Goal: Transaction & Acquisition: Purchase product/service

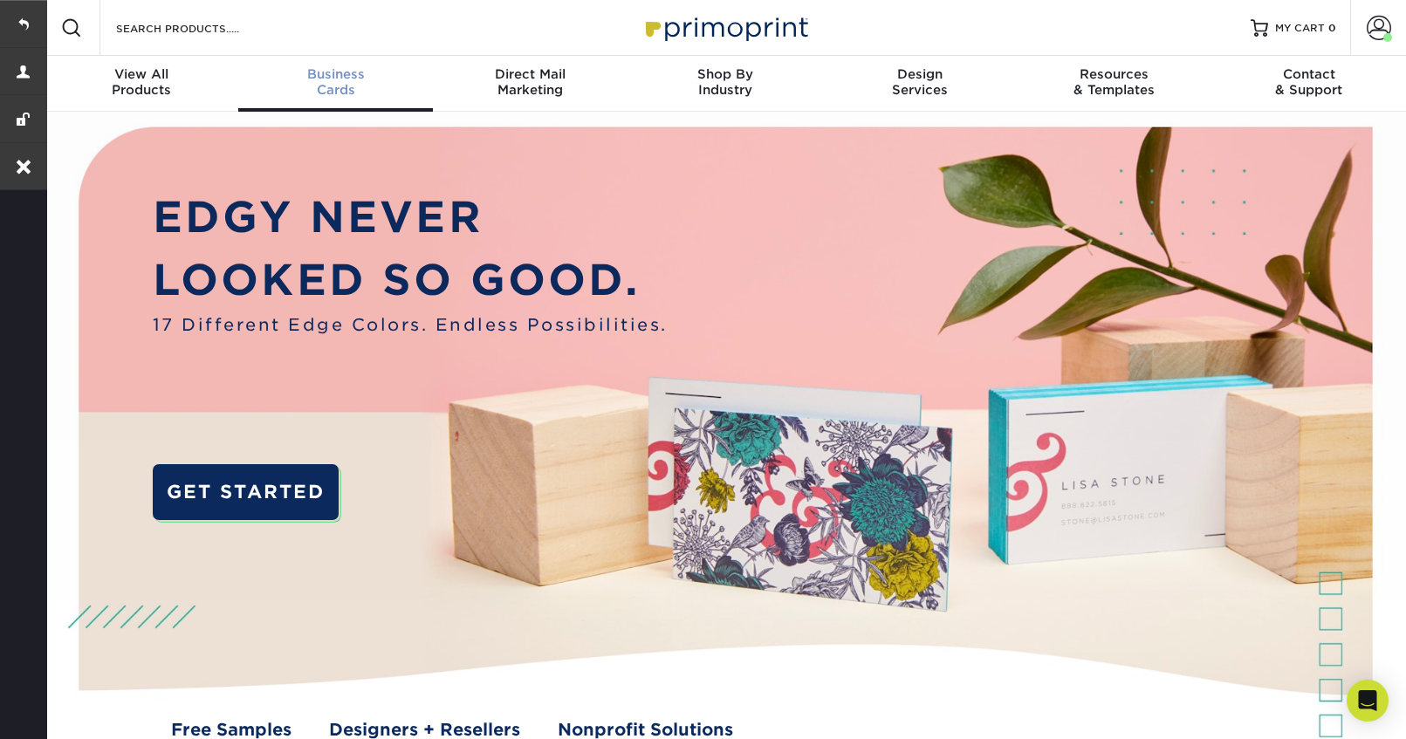
click at [318, 90] on div "Business Cards" at bounding box center [335, 81] width 195 height 31
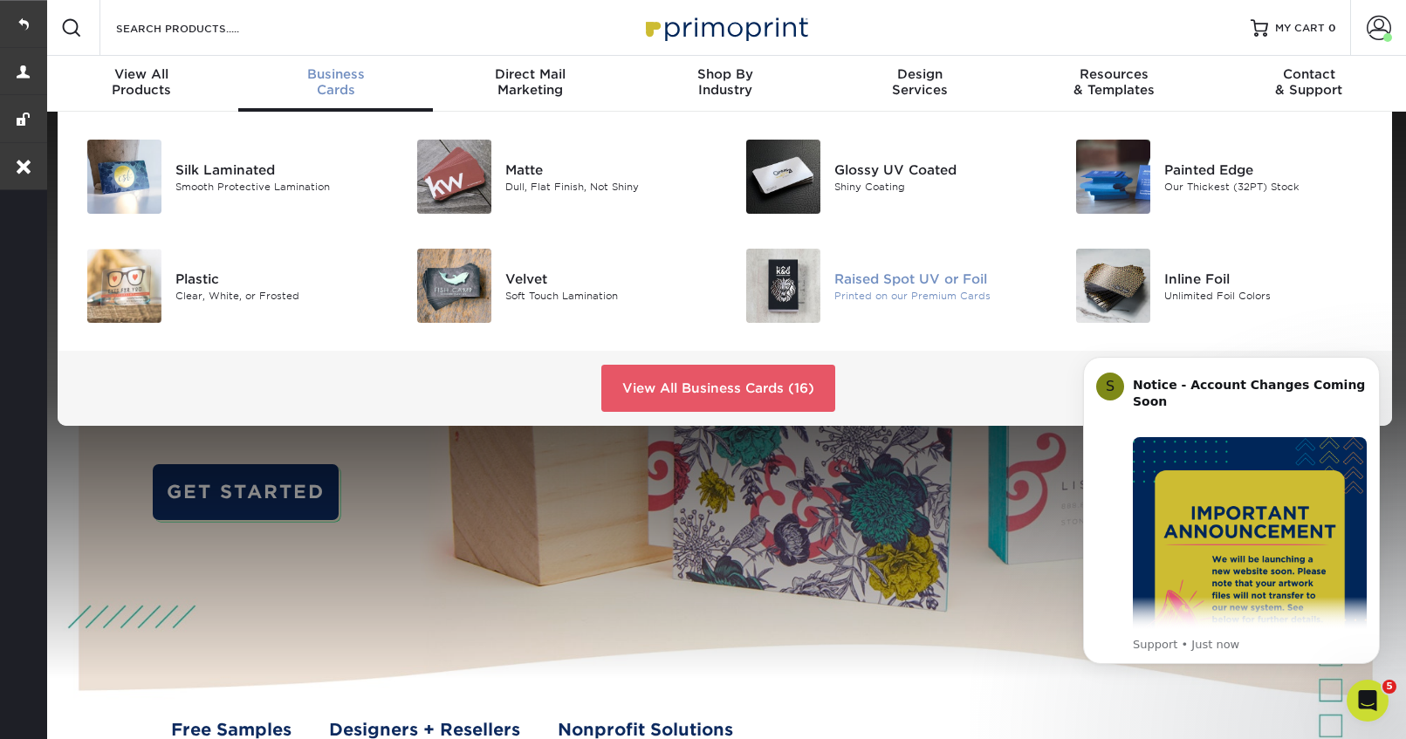
click at [852, 279] on div "Raised Spot UV or Foil" at bounding box center [937, 278] width 207 height 19
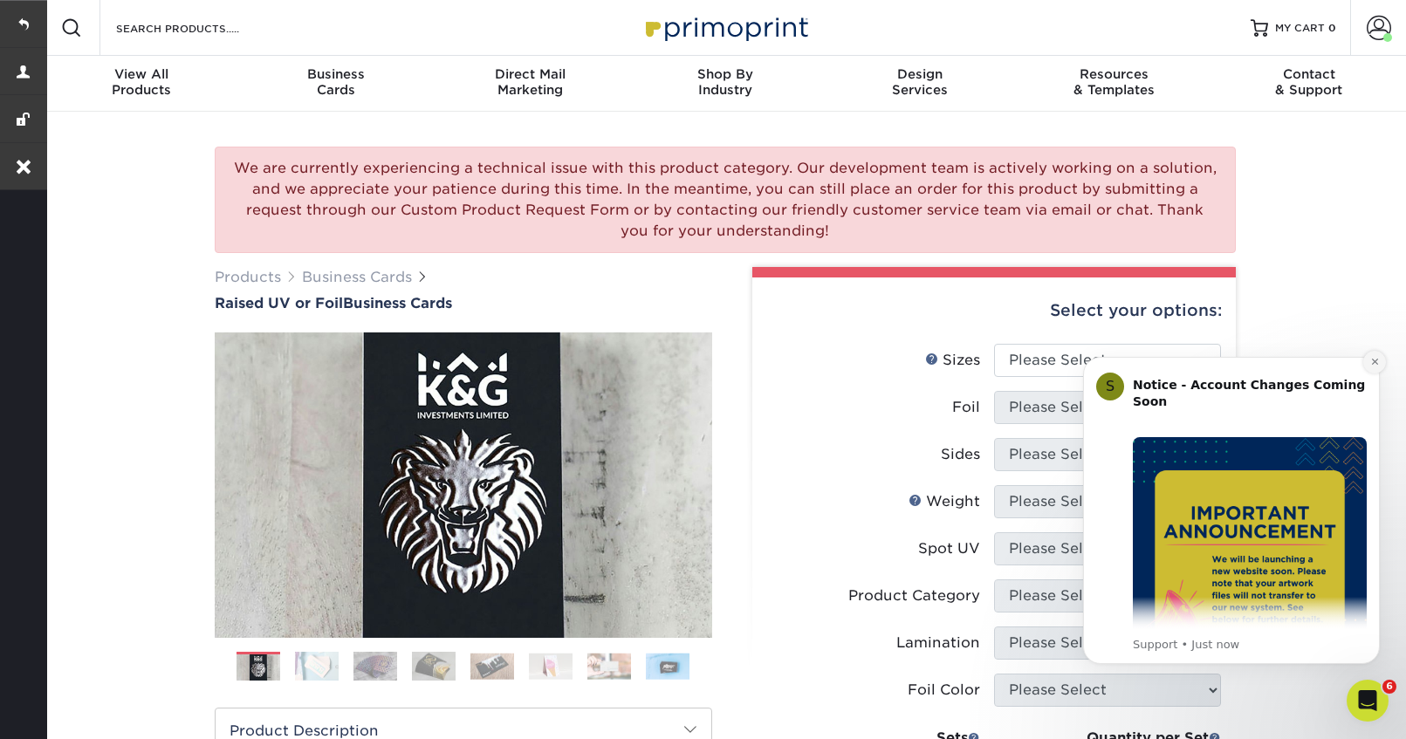
click at [1370, 360] on icon "Dismiss notification" at bounding box center [1375, 362] width 10 height 10
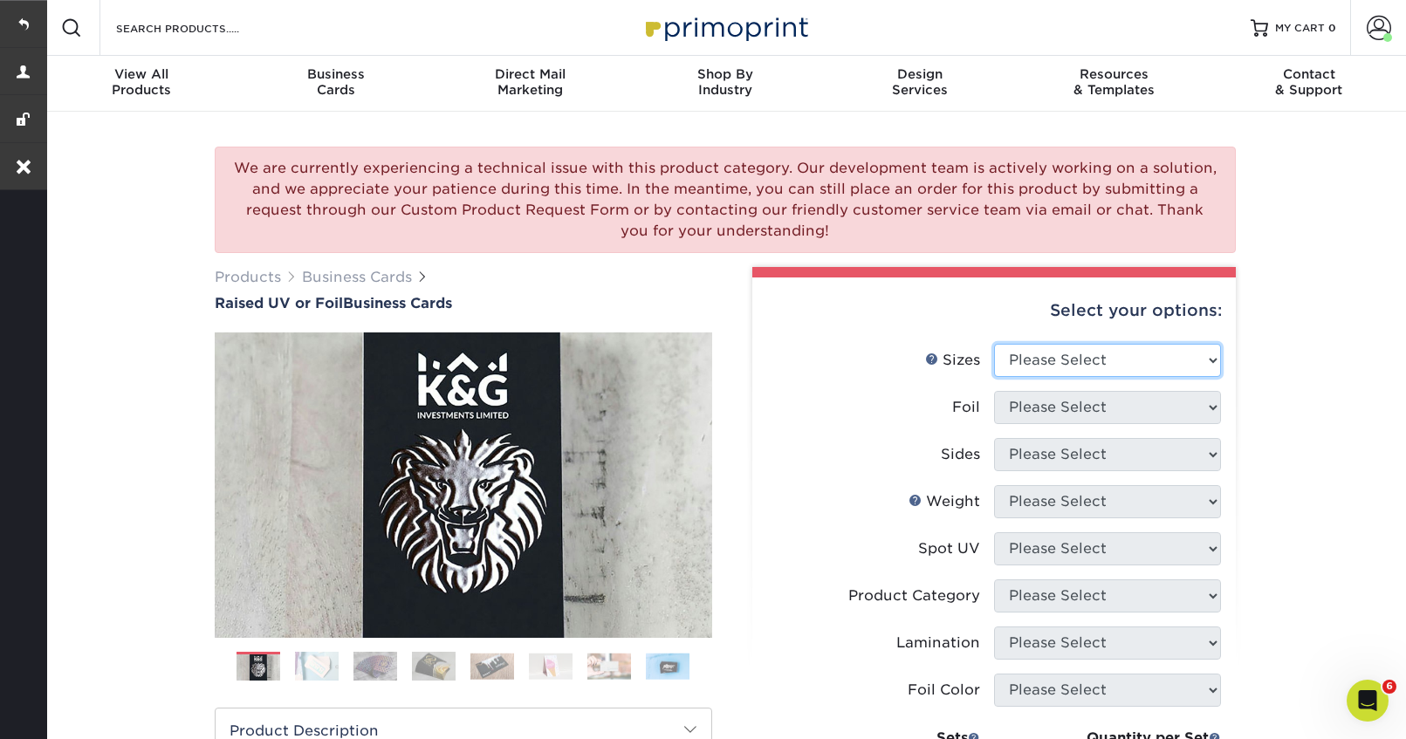
click at [1122, 360] on select "Please Select 2" x 3.5" - Standard" at bounding box center [1107, 360] width 227 height 33
select select "2.00x3.50"
click at [994, 344] on select "Please Select 2" x 3.5" - Standard" at bounding box center [1107, 360] width 227 height 33
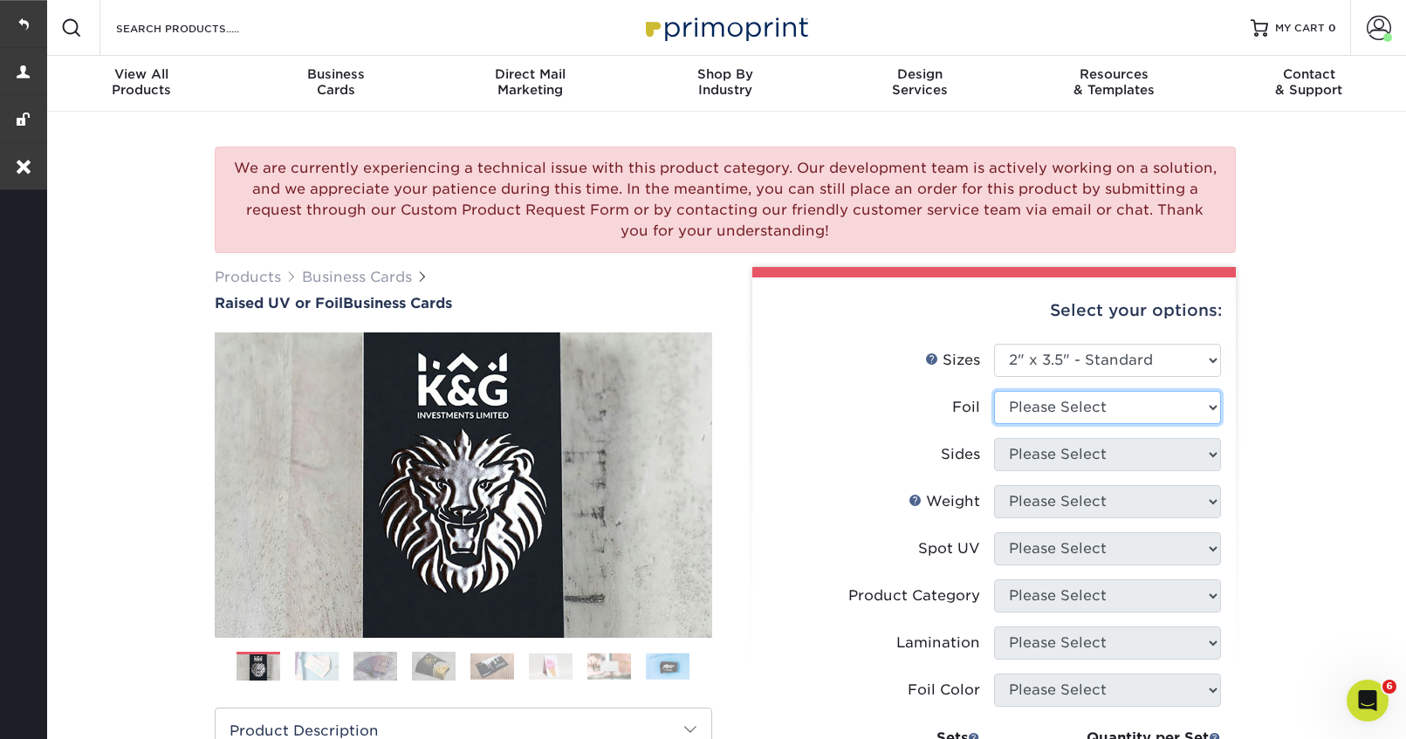
click at [1096, 400] on select "Please Select No Yes" at bounding box center [1107, 407] width 227 height 33
select select "0"
click at [994, 391] on select "Please Select No Yes" at bounding box center [1107, 407] width 227 height 33
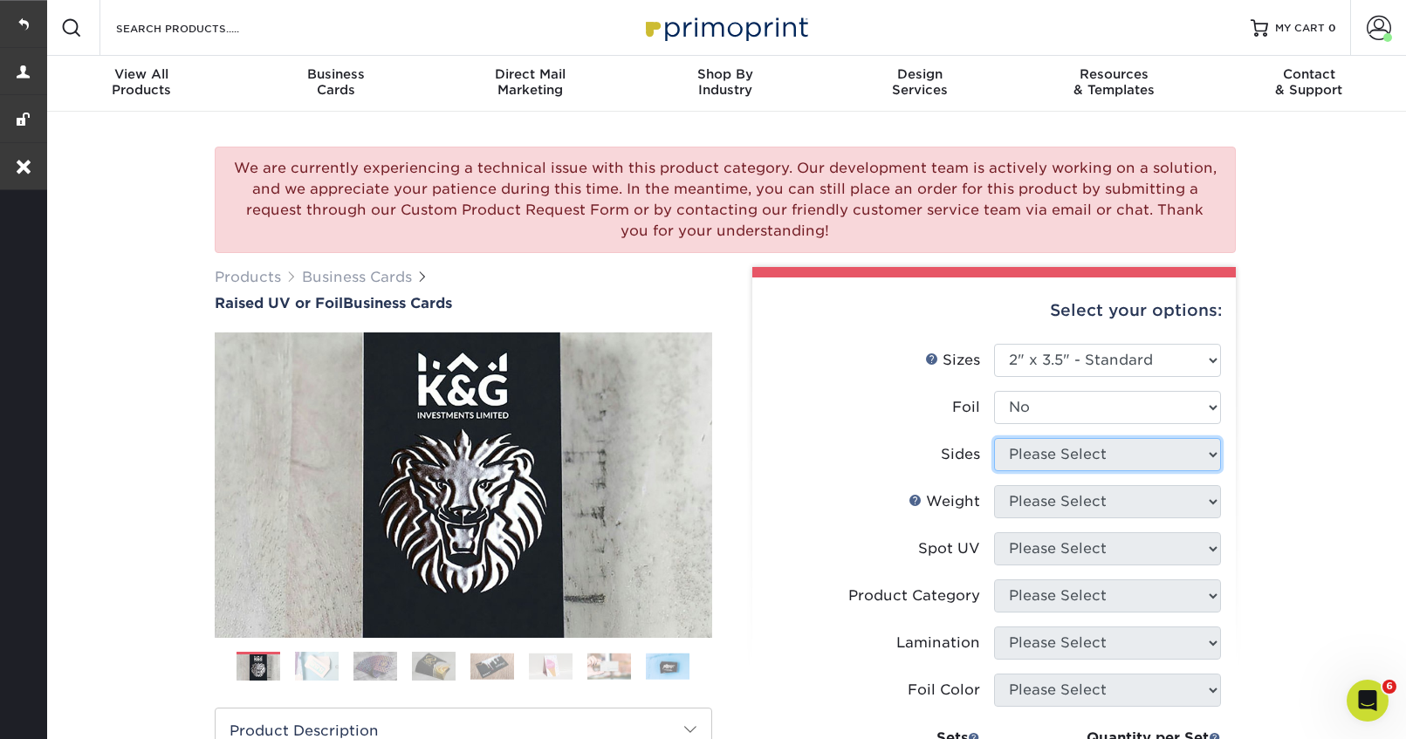
click at [1077, 450] on select "Please Select Print Both Sides Print Both Sides - Foil Both Sides Print Both Si…" at bounding box center [1107, 454] width 227 height 33
select select "13abbda7-1d64-4f25-8bb2-c179b224825d"
click at [994, 438] on select "Please Select Print Both Sides Print Front Only" at bounding box center [1107, 454] width 227 height 33
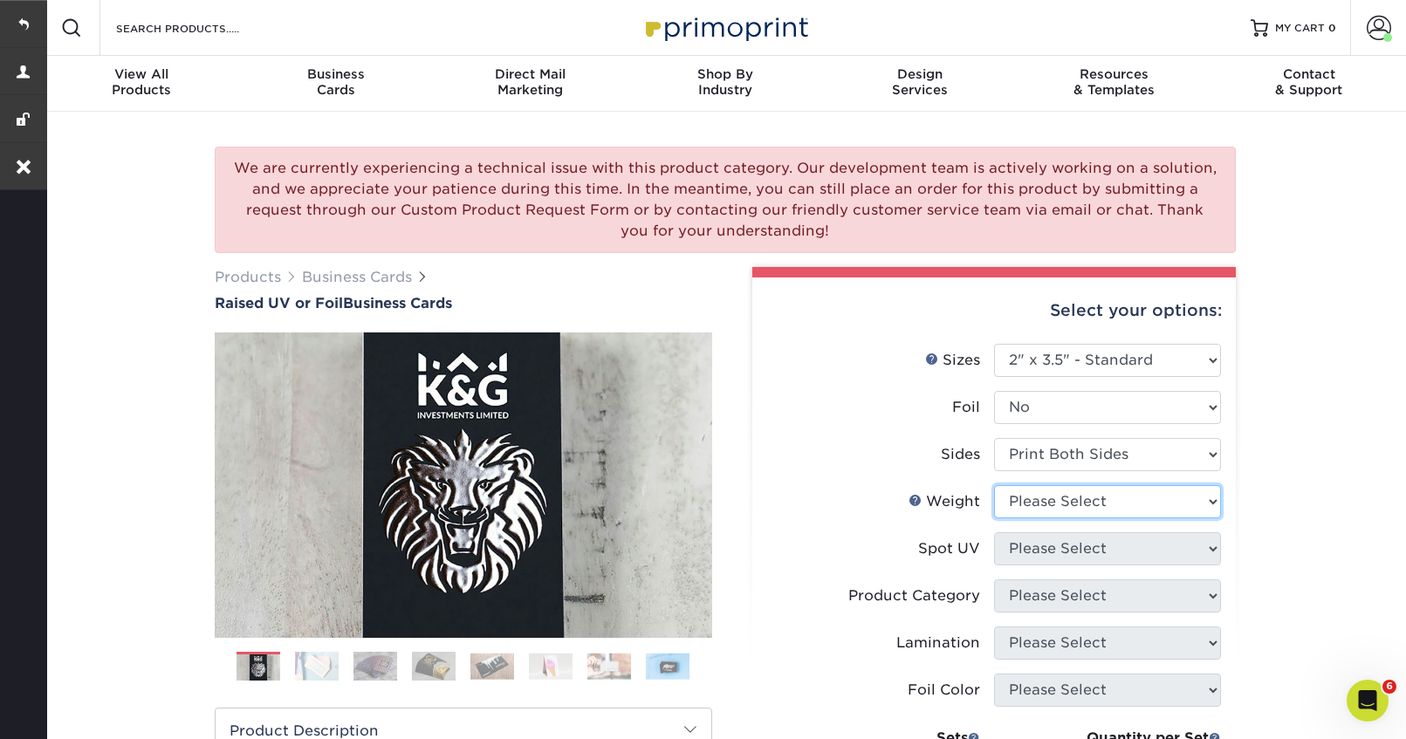
click at [1065, 499] on select "Please Select 16PT" at bounding box center [1107, 501] width 227 height 33
select select "16PT"
click at [994, 485] on select "Please Select 16PT" at bounding box center [1107, 501] width 227 height 33
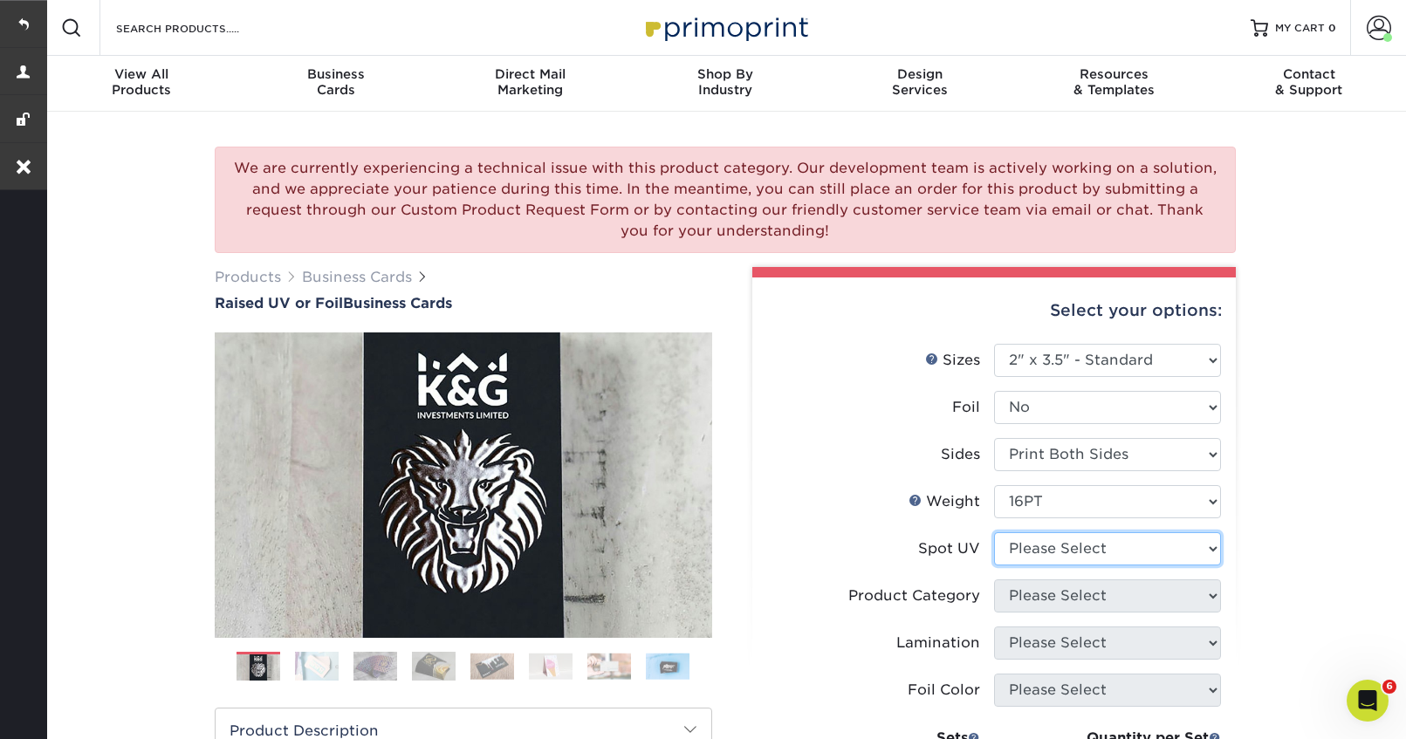
click at [1059, 551] on select "Please Select No Spot UV Front Only" at bounding box center [1107, 548] width 227 height 33
select select "1"
click at [994, 532] on select "Please Select No Spot UV Front Only" at bounding box center [1107, 548] width 227 height 33
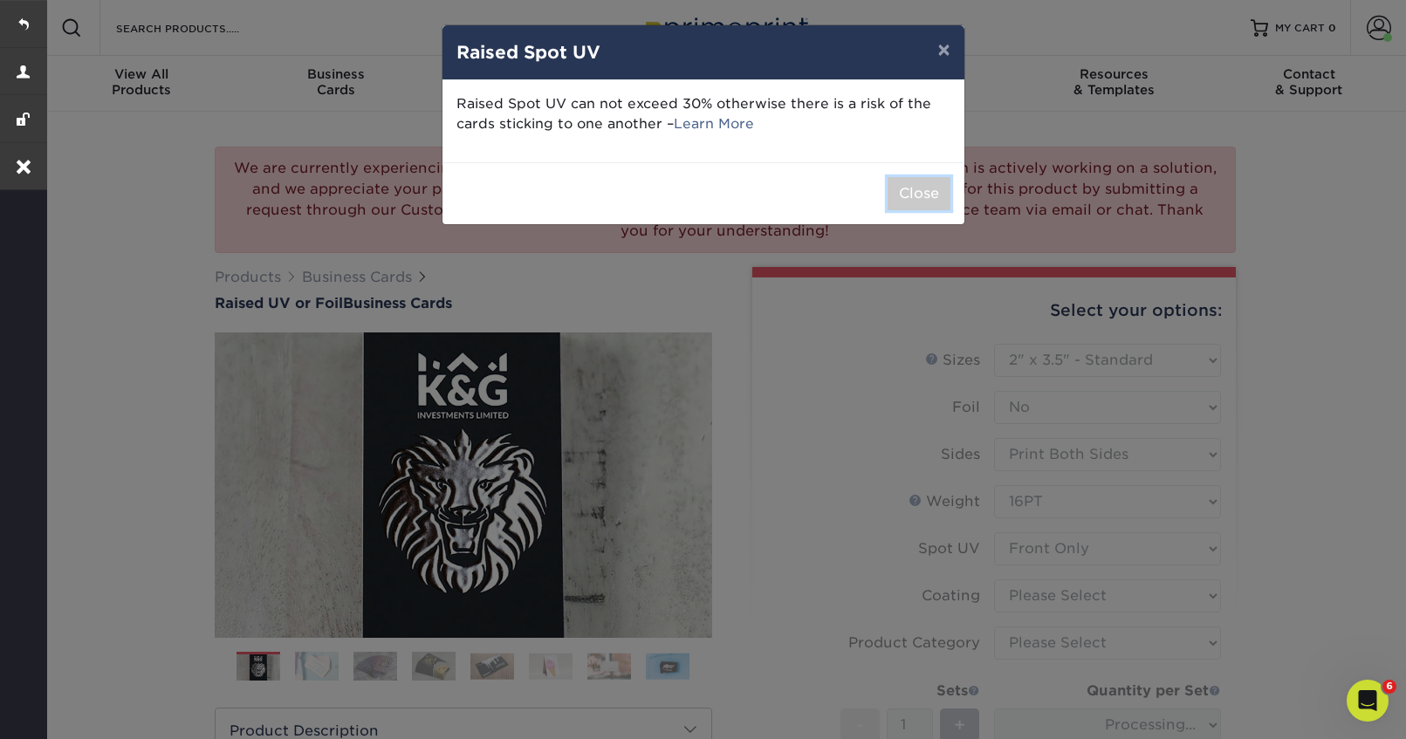
click at [907, 189] on button "Close" at bounding box center [918, 193] width 63 height 33
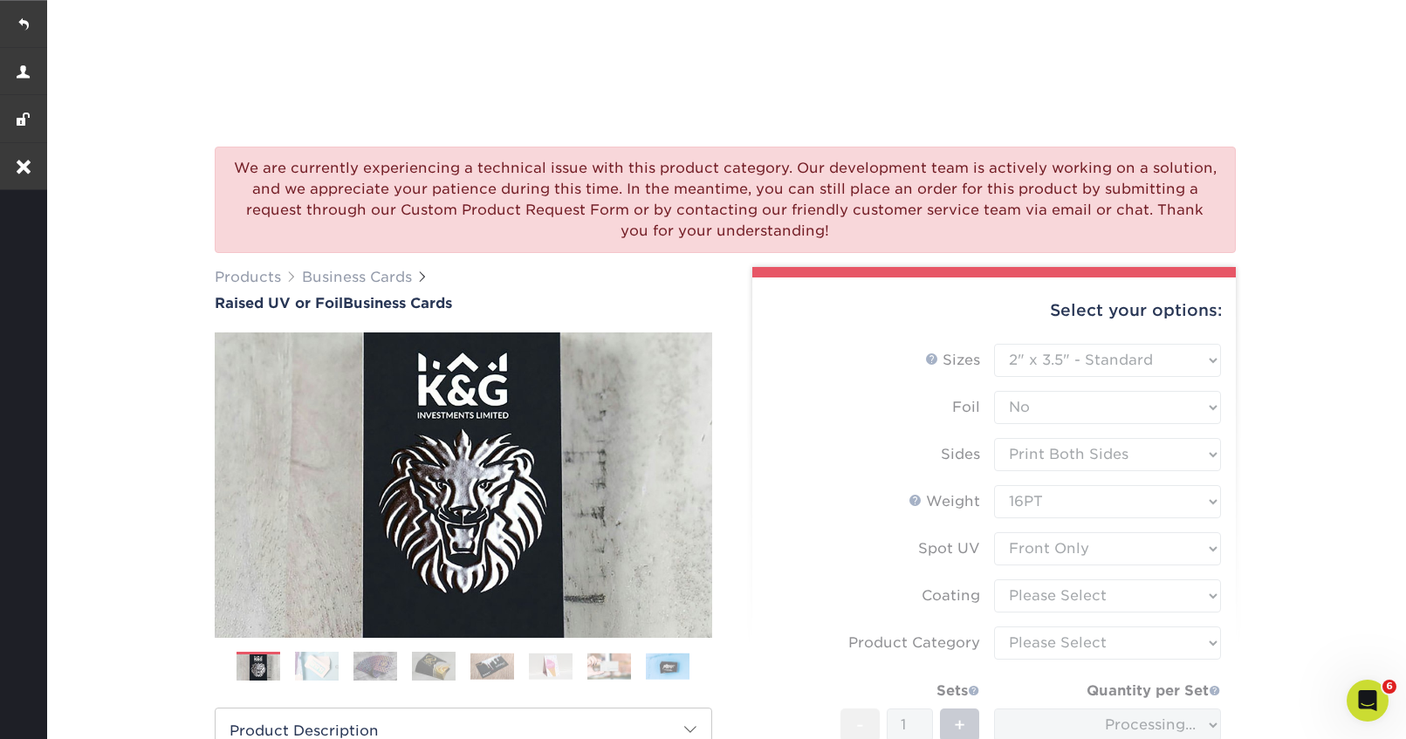
scroll to position [278, 0]
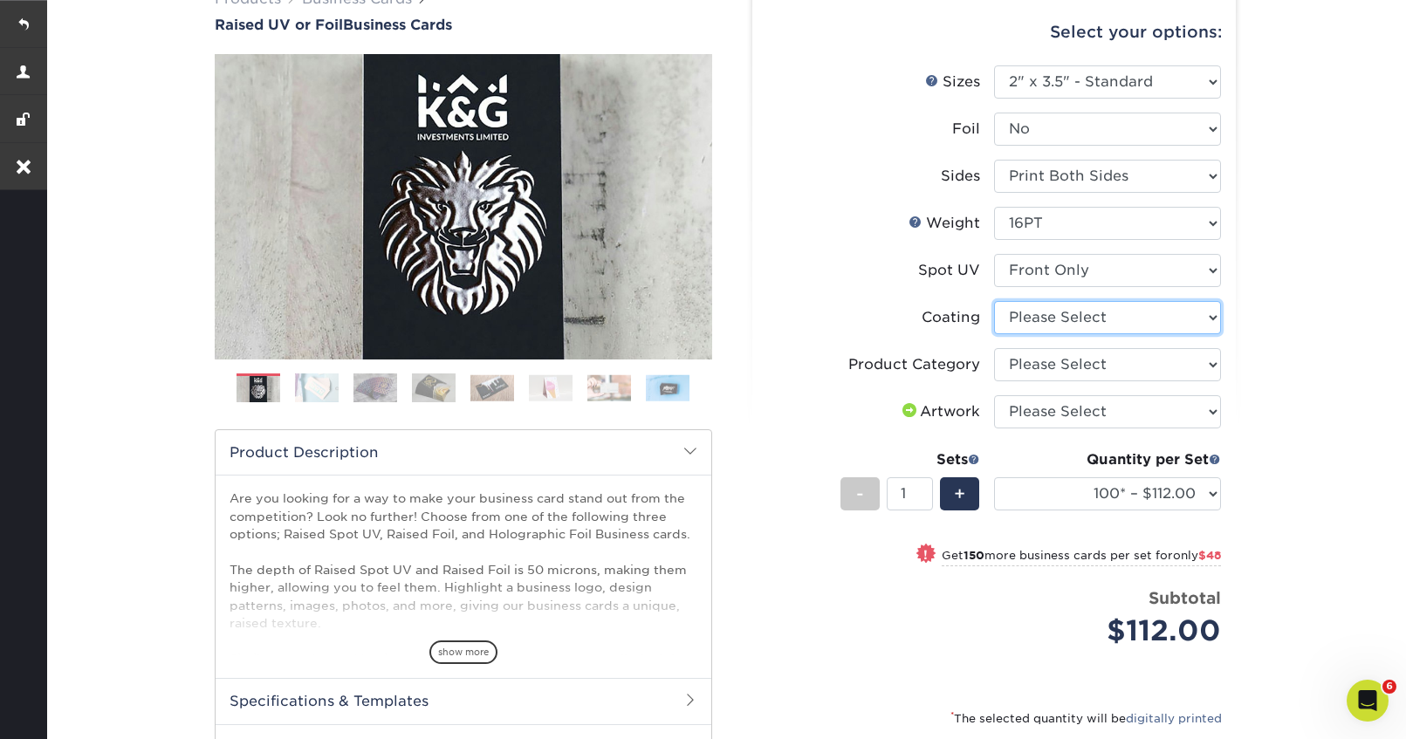
click at [1138, 325] on select at bounding box center [1107, 317] width 227 height 33
select select "3e7618de-abca-4bda-9f97-8b9129e913d8"
click at [994, 301] on select at bounding box center [1107, 317] width 227 height 33
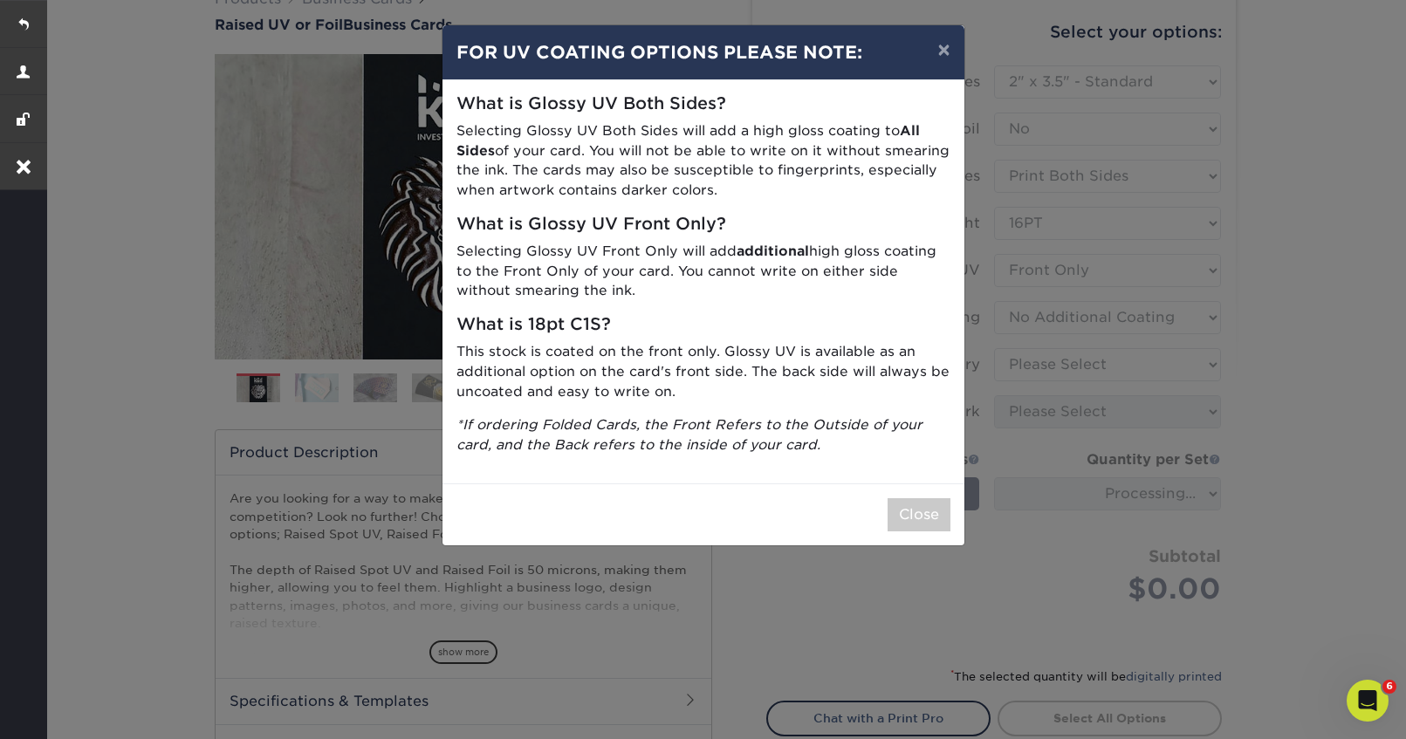
click at [1119, 368] on div "× FOR UV COATING OPTIONS PLEASE NOTE: What is Glossy UV Both Sides? Selecting G…" at bounding box center [703, 369] width 1406 height 739
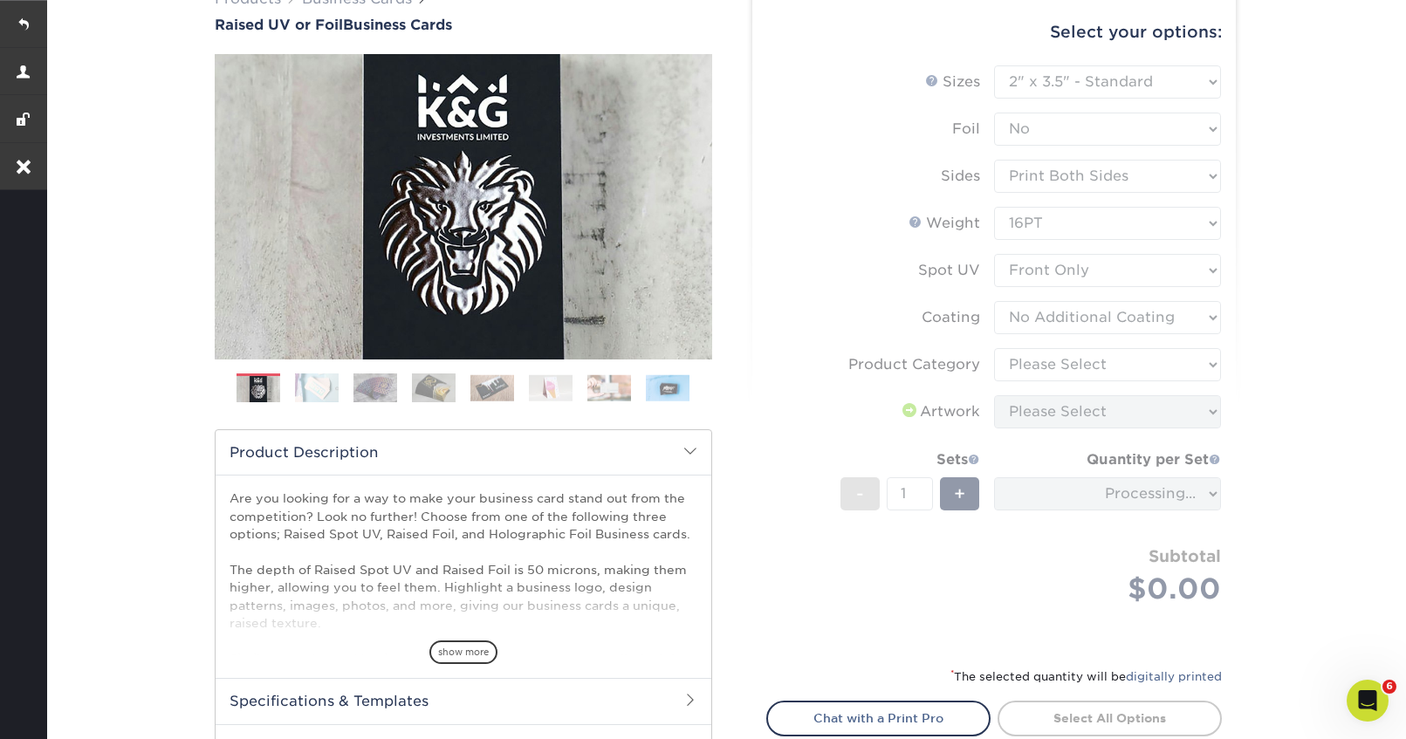
click at [1119, 368] on form "Sizes Help Sizes Please Select 2" x 3.5" - Standard Foil Please Select" at bounding box center [993, 355] width 455 height 580
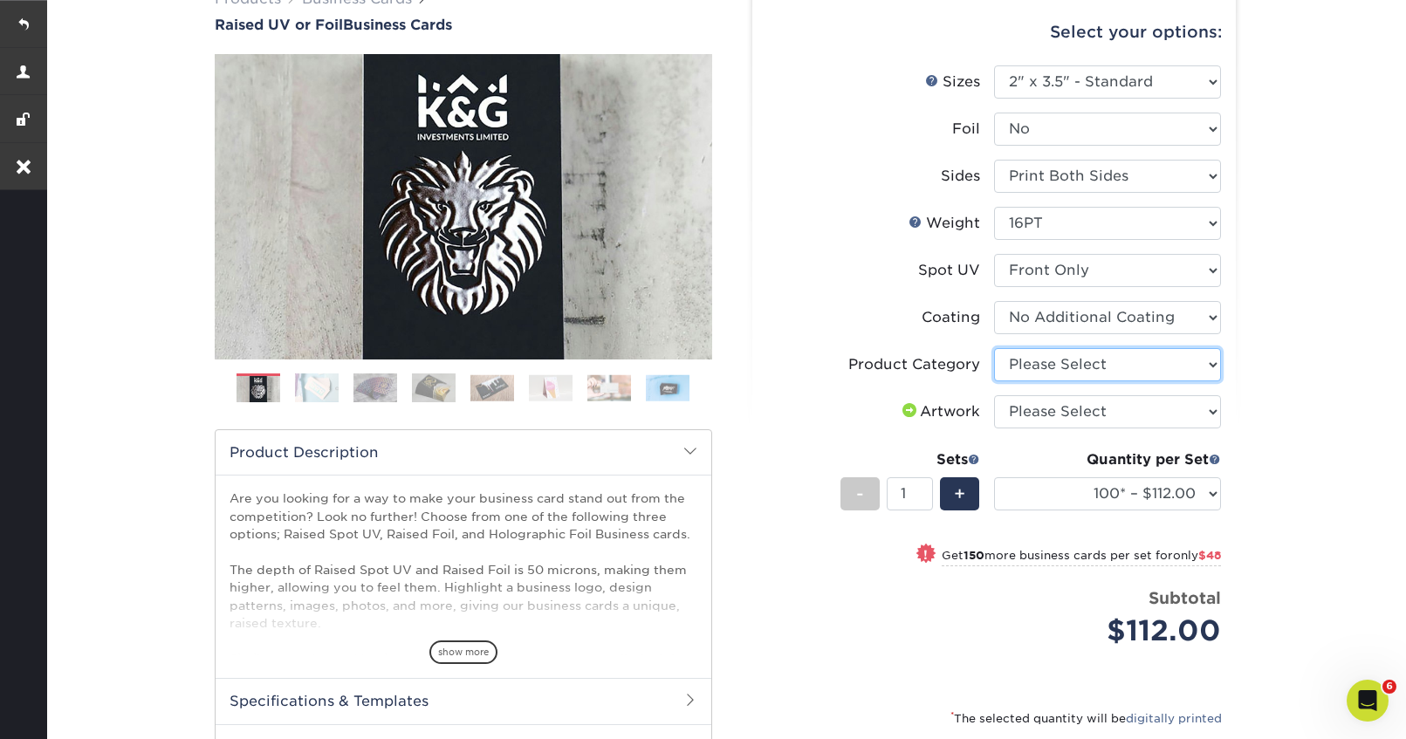
click at [1205, 361] on select "Please Select Business Cards" at bounding box center [1107, 364] width 227 height 33
select select "3b5148f1-0588-4f88-a218-97bcfdce65c1"
click at [994, 348] on select "Please Select Business Cards" at bounding box center [1107, 364] width 227 height 33
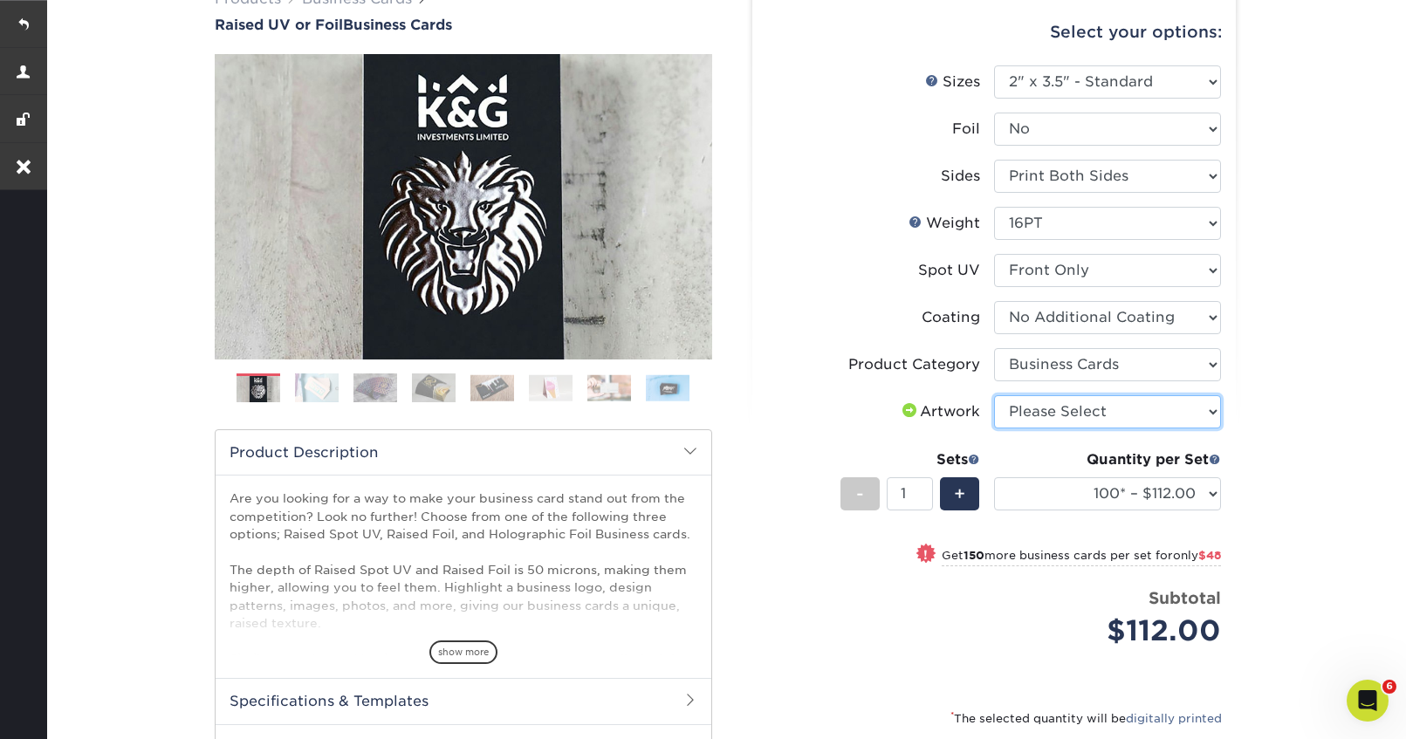
click at [1124, 414] on select "Please Select I will upload files I need a design - $100" at bounding box center [1107, 411] width 227 height 33
select select "upload"
click at [994, 395] on select "Please Select I will upload files I need a design - $100" at bounding box center [1107, 411] width 227 height 33
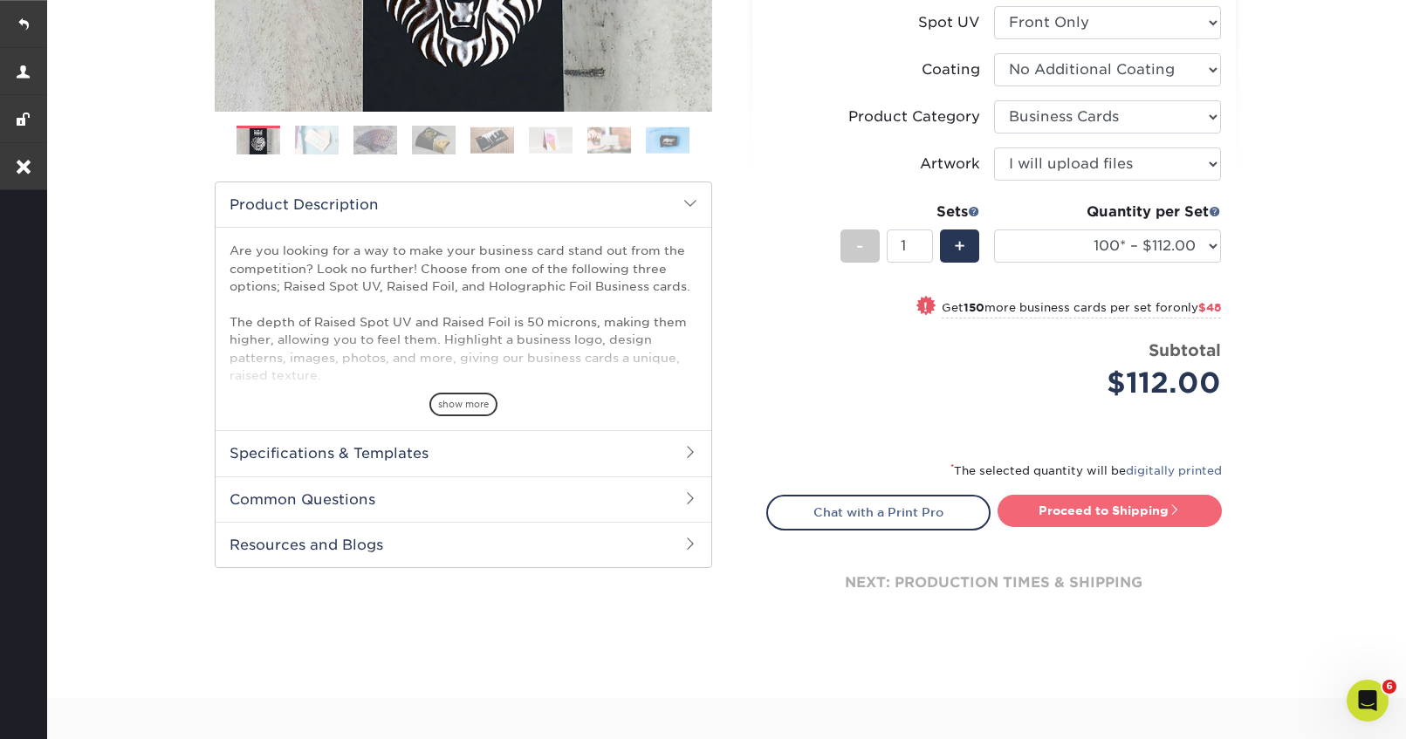
click at [1081, 515] on link "Proceed to Shipping" at bounding box center [1109, 510] width 224 height 31
type input "Set 1"
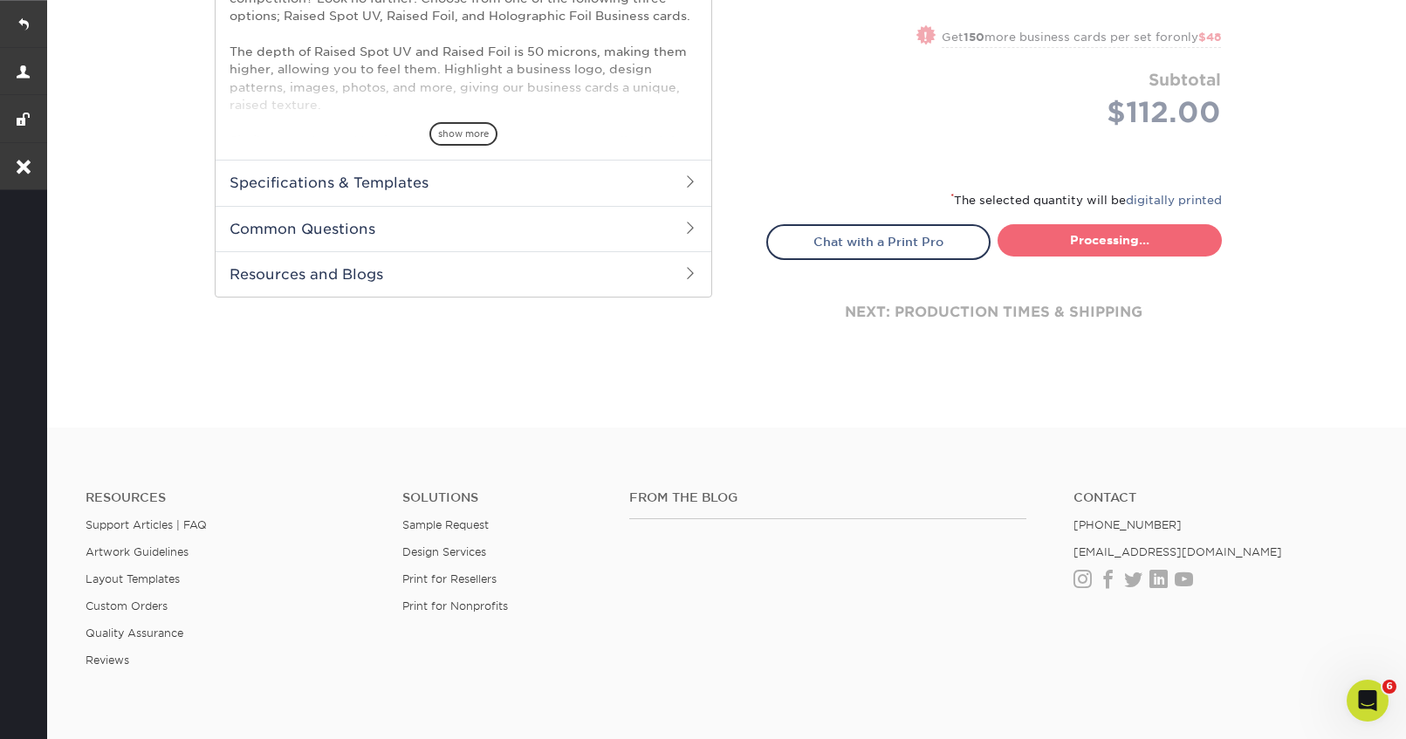
select select "52069502-5f9e-478c-8054-338319a33c46"
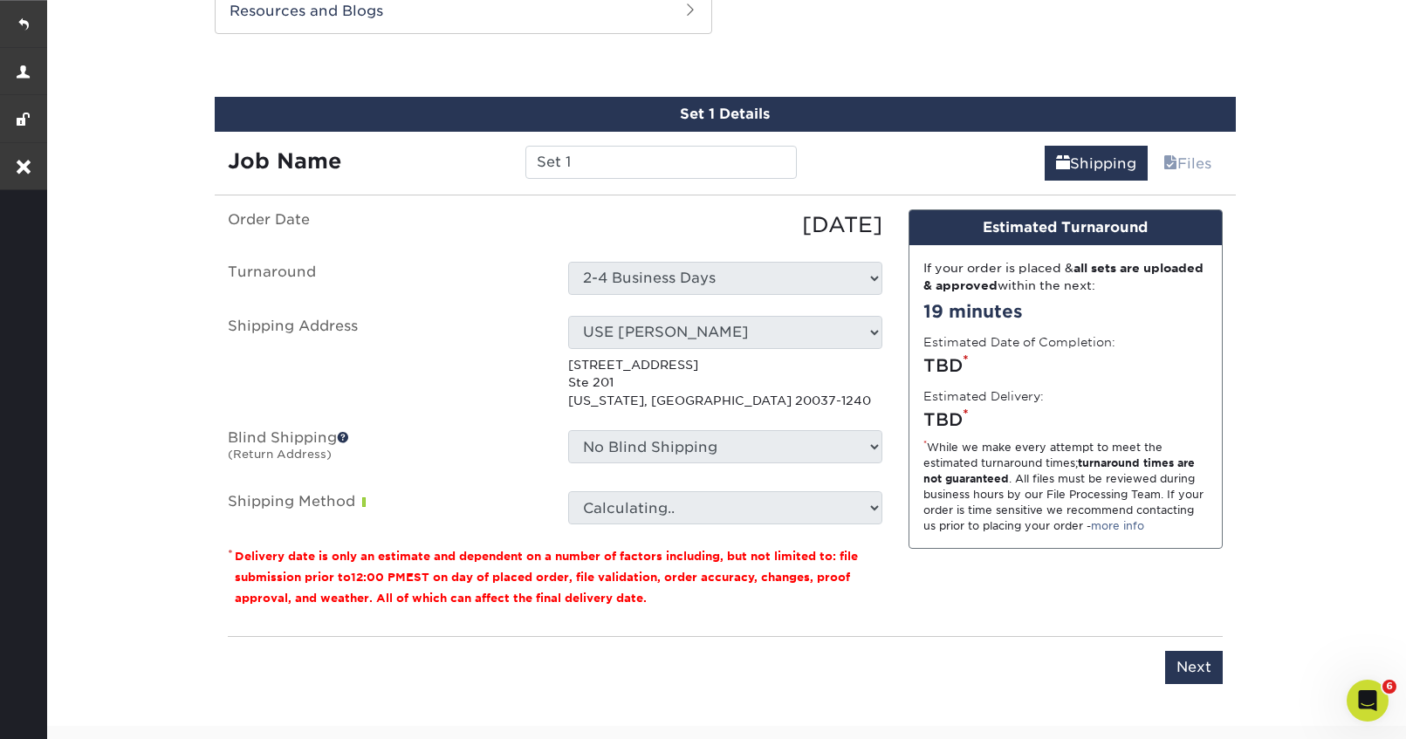
scroll to position [1068, 0]
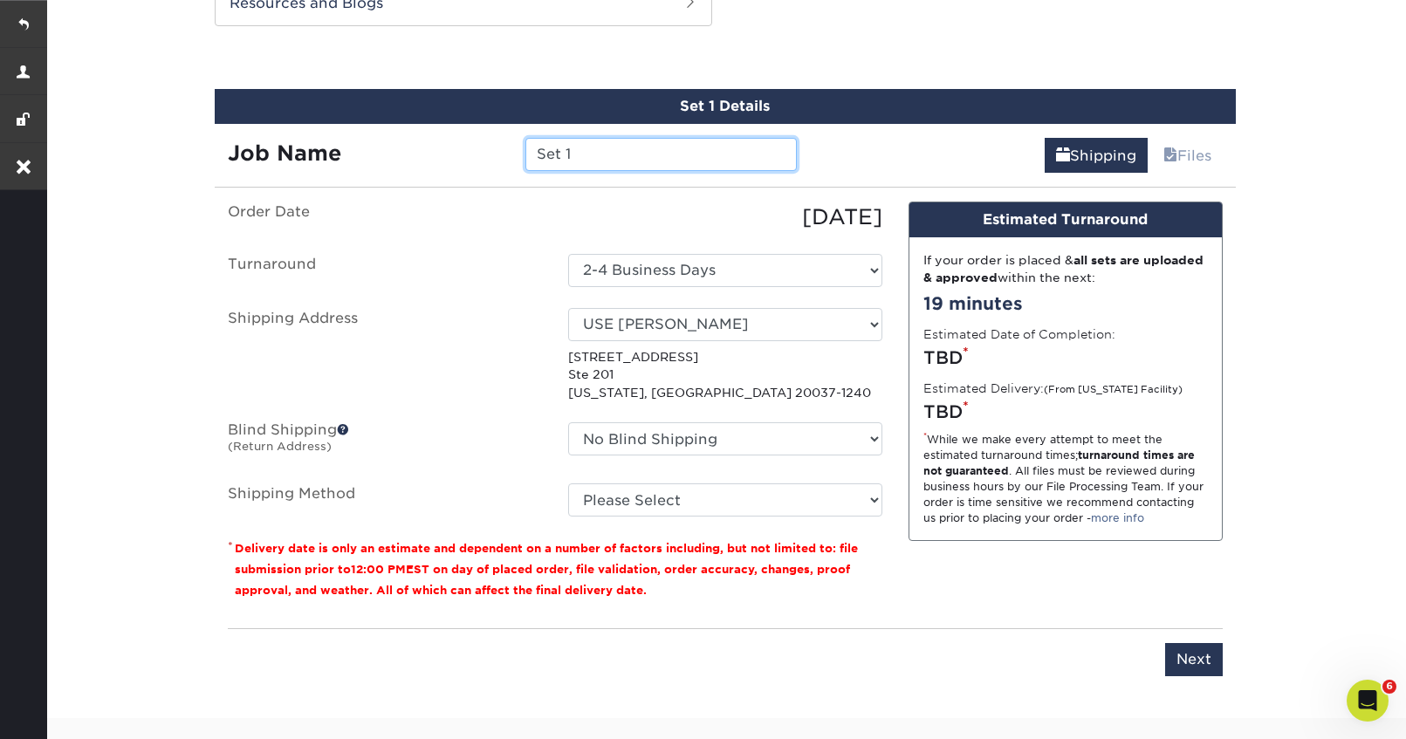
click at [579, 154] on input "Set 1" at bounding box center [660, 154] width 271 height 33
type input "[PERSON_NAME]"
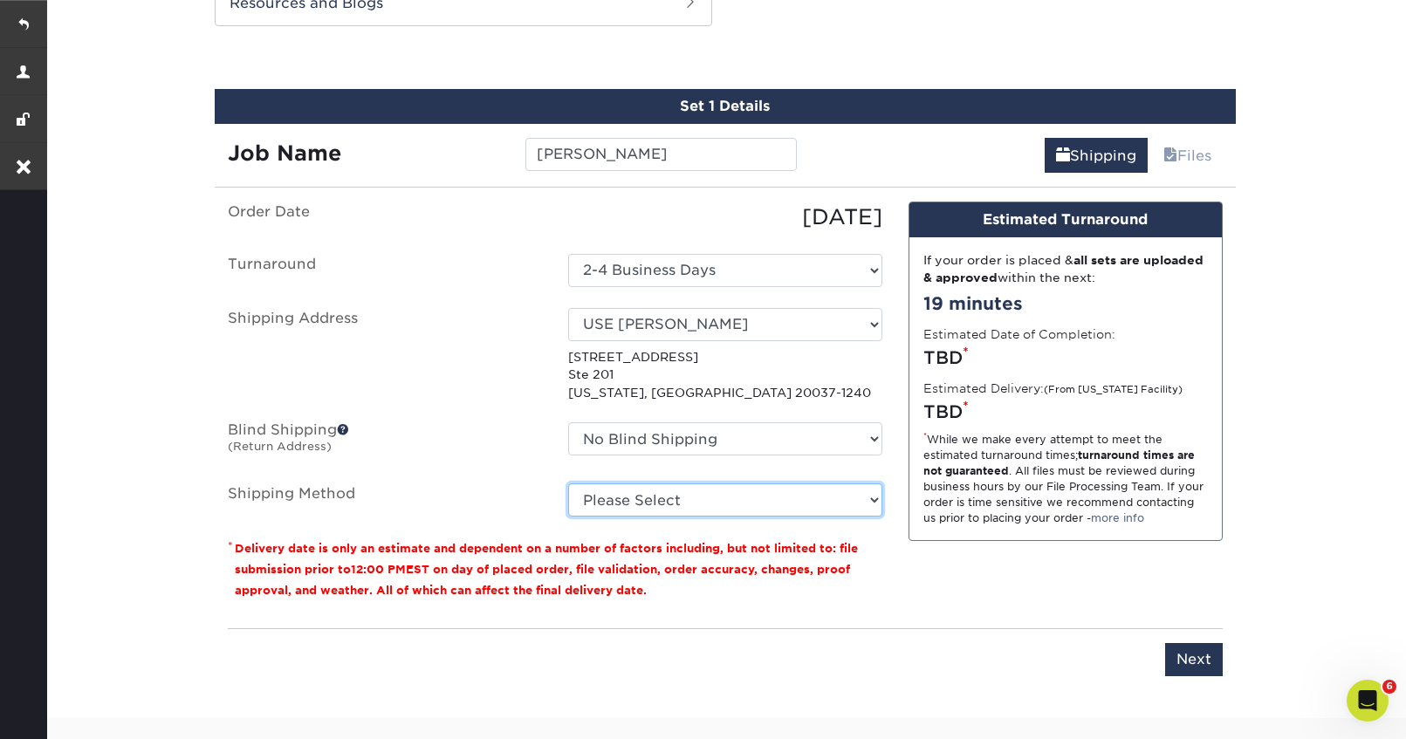
click at [741, 503] on select "Please Select Ground Shipping (+$7.84) 3 Day Shipping Service (+$15.36) 2 Day A…" at bounding box center [725, 499] width 314 height 33
select select "03"
click at [568, 483] on select "Please Select Ground Shipping (+$7.84) 3 Day Shipping Service (+$15.36) 2 Day A…" at bounding box center [725, 499] width 314 height 33
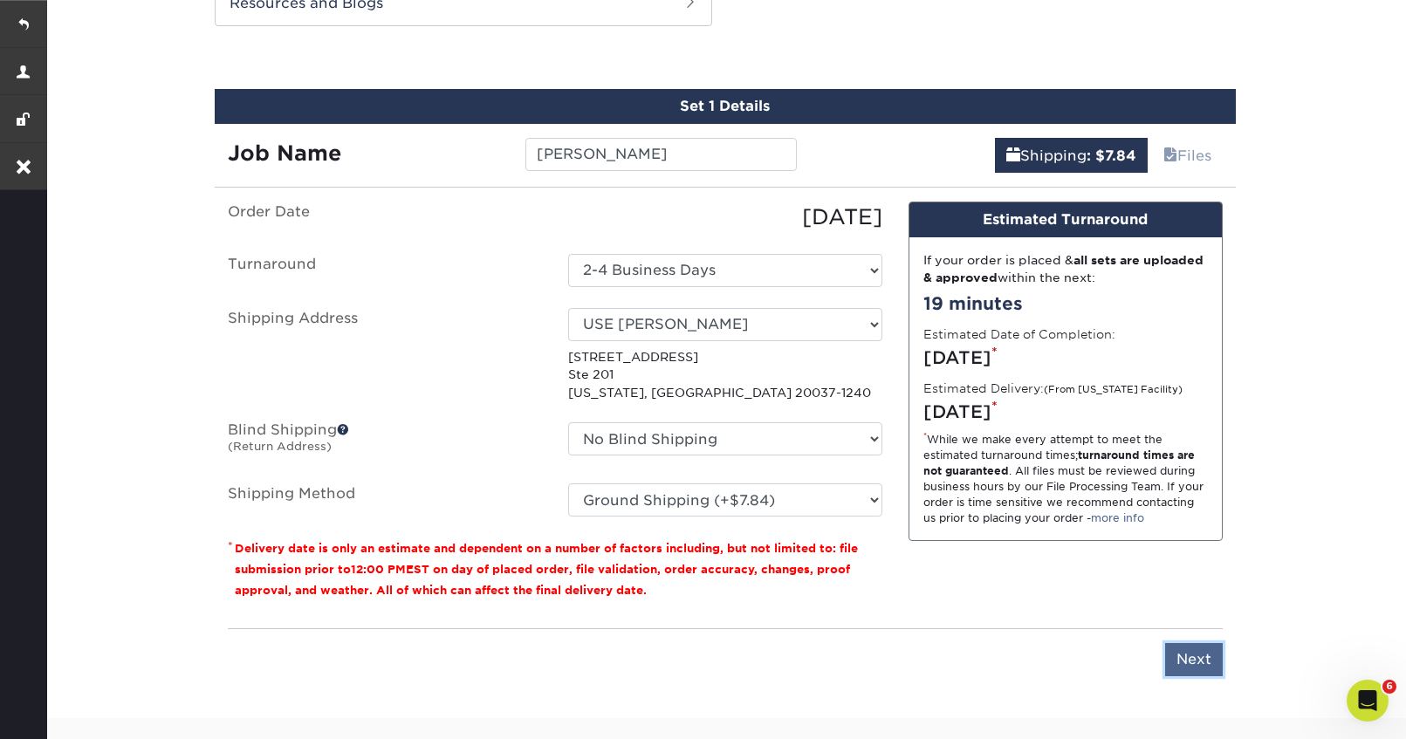
click at [1196, 653] on input "Next" at bounding box center [1194, 659] width 58 height 33
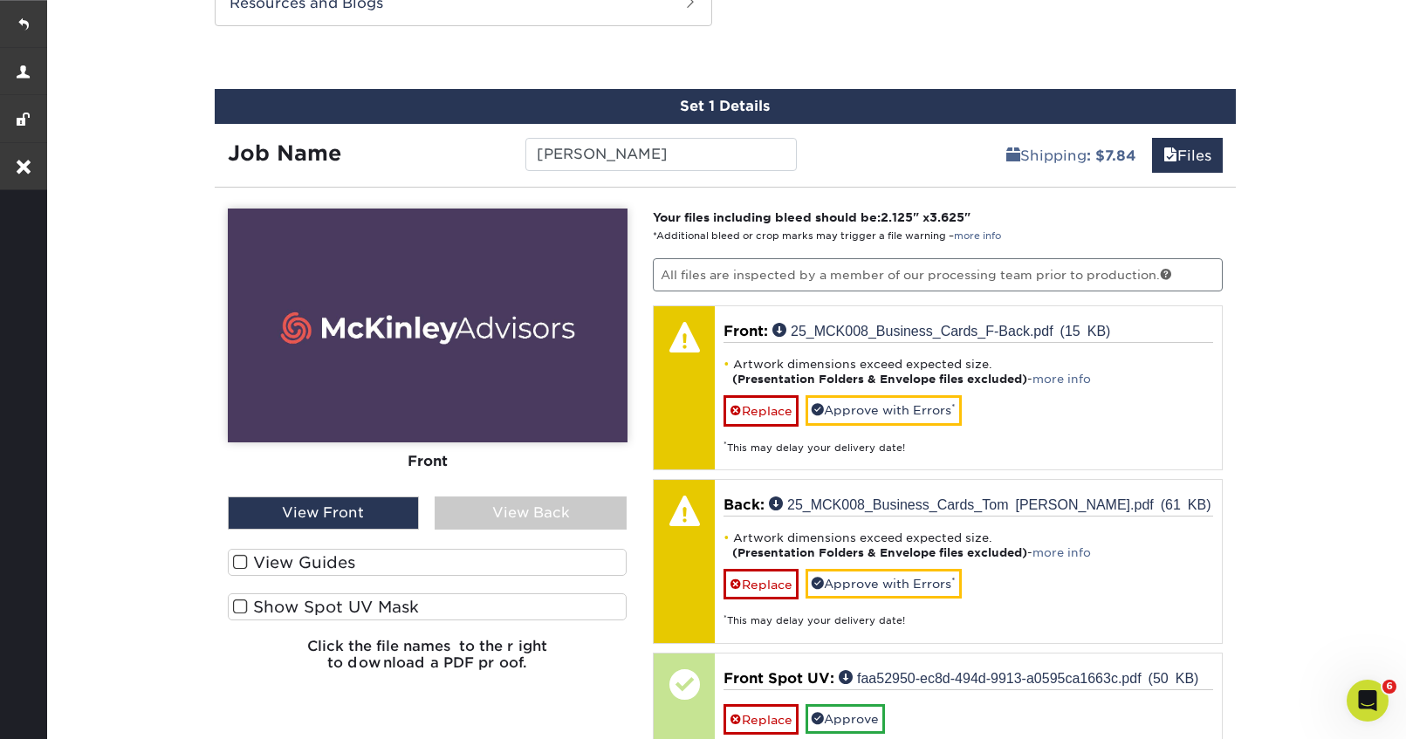
click at [238, 562] on span at bounding box center [240, 562] width 15 height 17
click at [0, 0] on input "View Guides" at bounding box center [0, 0] width 0 height 0
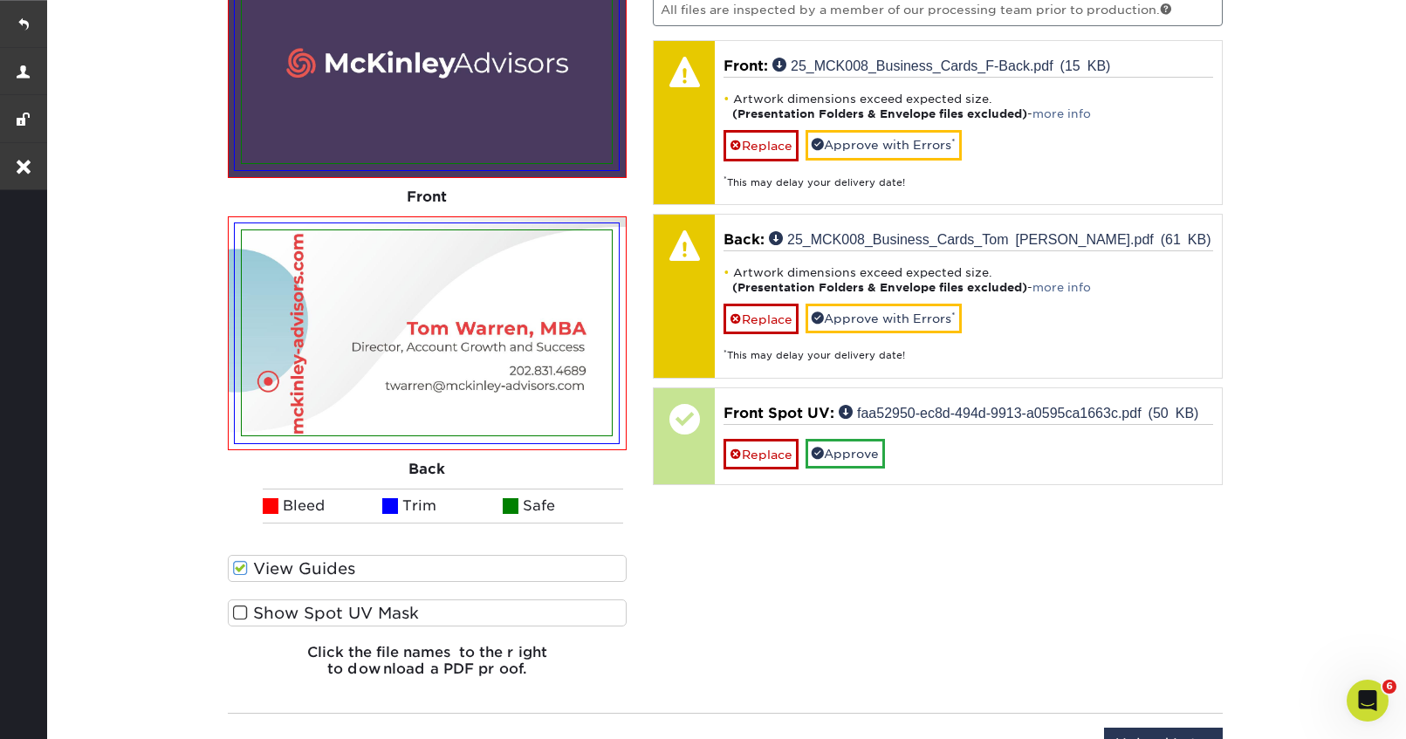
scroll to position [1372, 0]
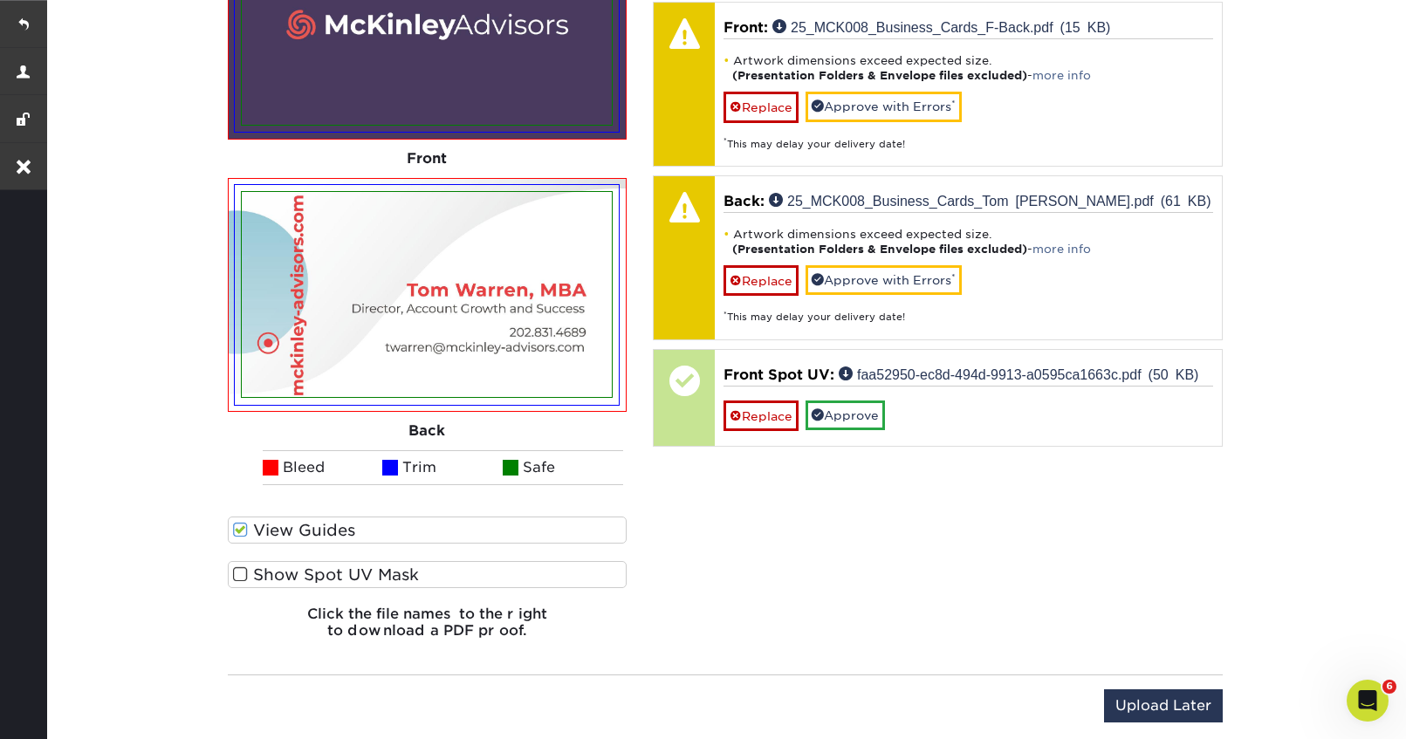
click at [241, 576] on span at bounding box center [240, 574] width 15 height 17
click at [0, 0] on input "Show Spot UV Mask" at bounding box center [0, 0] width 0 height 0
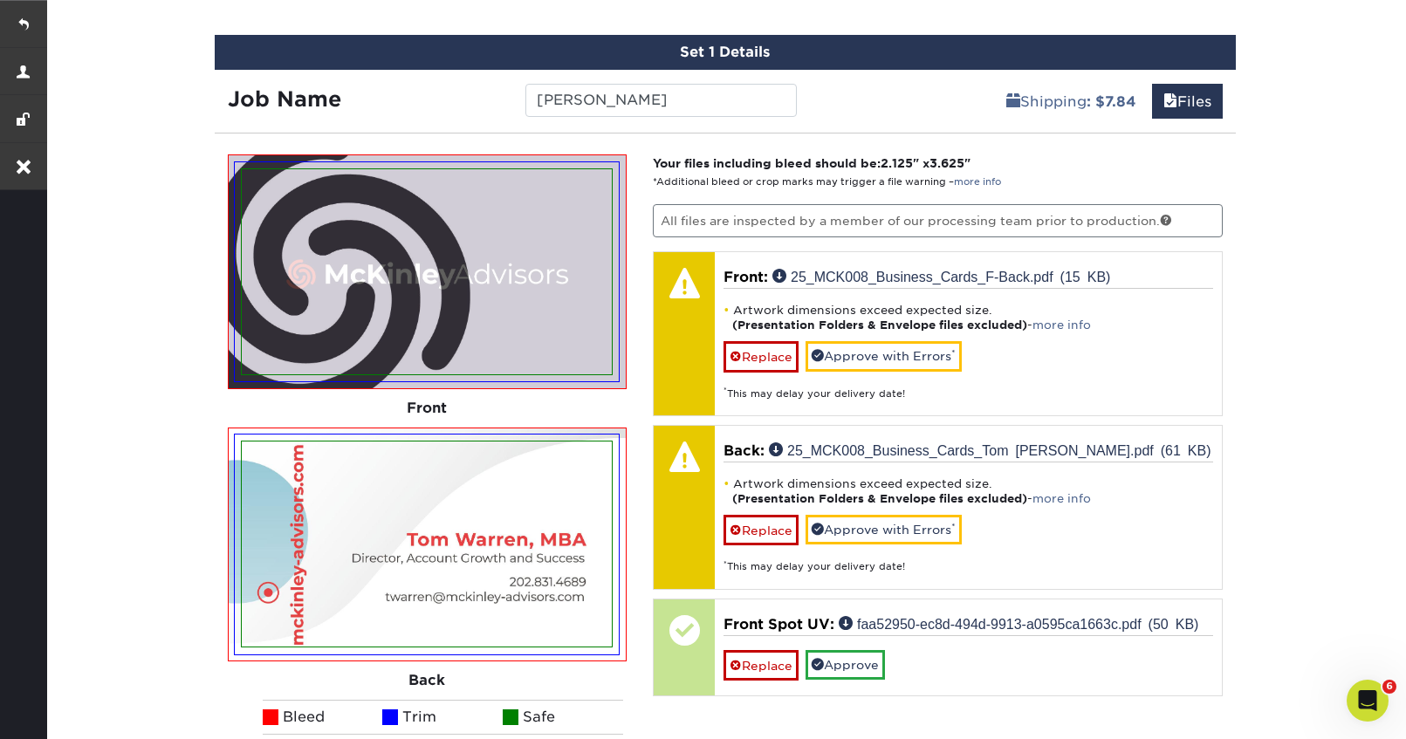
scroll to position [1126, 0]
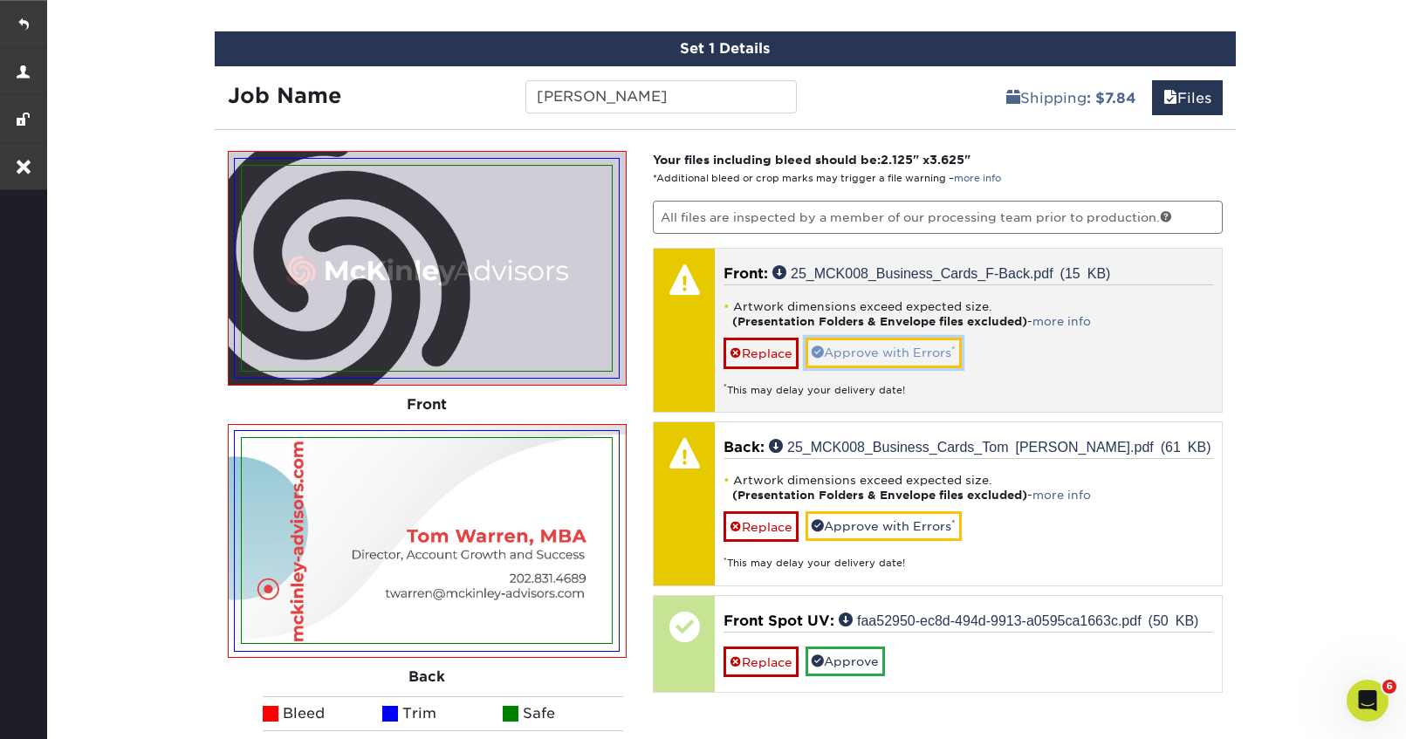
click at [890, 343] on link "Approve with Errors *" at bounding box center [883, 353] width 156 height 30
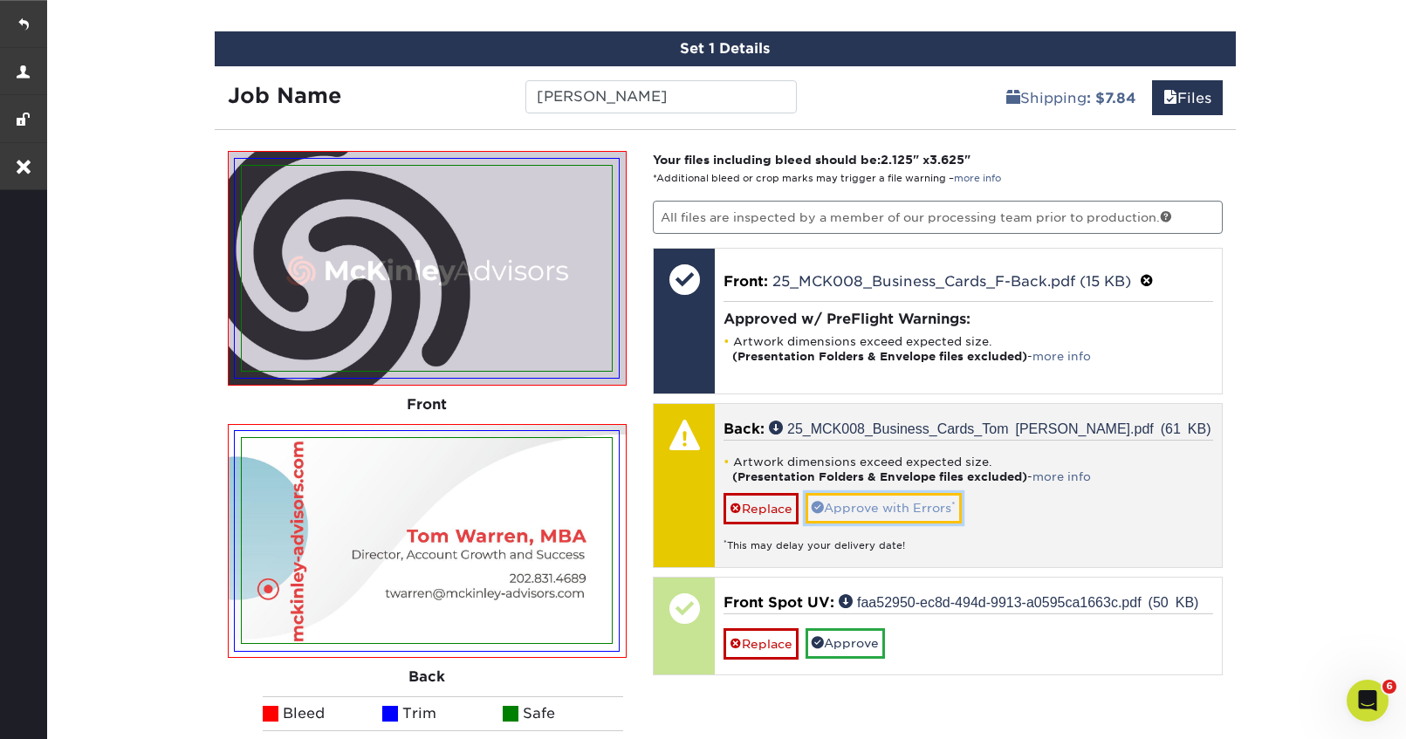
click at [875, 508] on link "Approve with Errors *" at bounding box center [883, 508] width 156 height 30
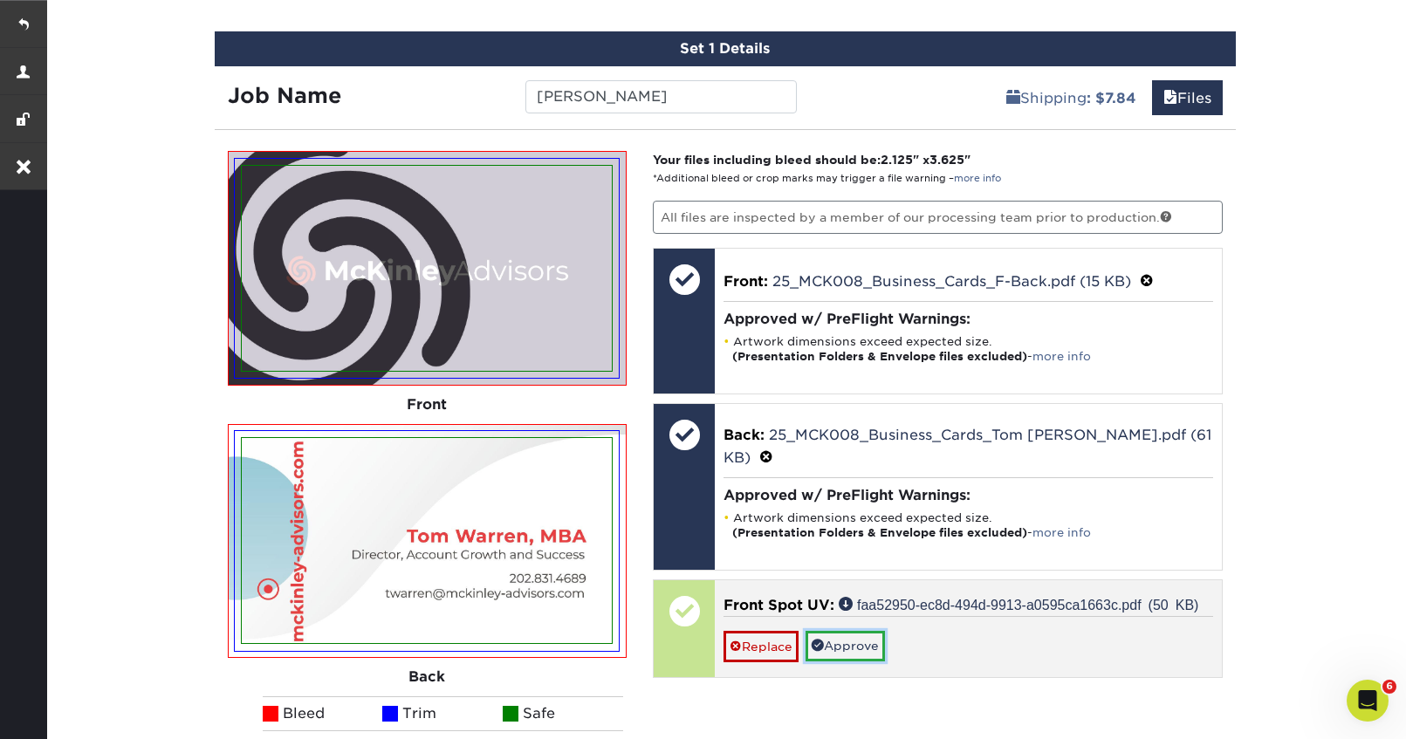
click at [846, 631] on link "Approve" at bounding box center [844, 646] width 79 height 30
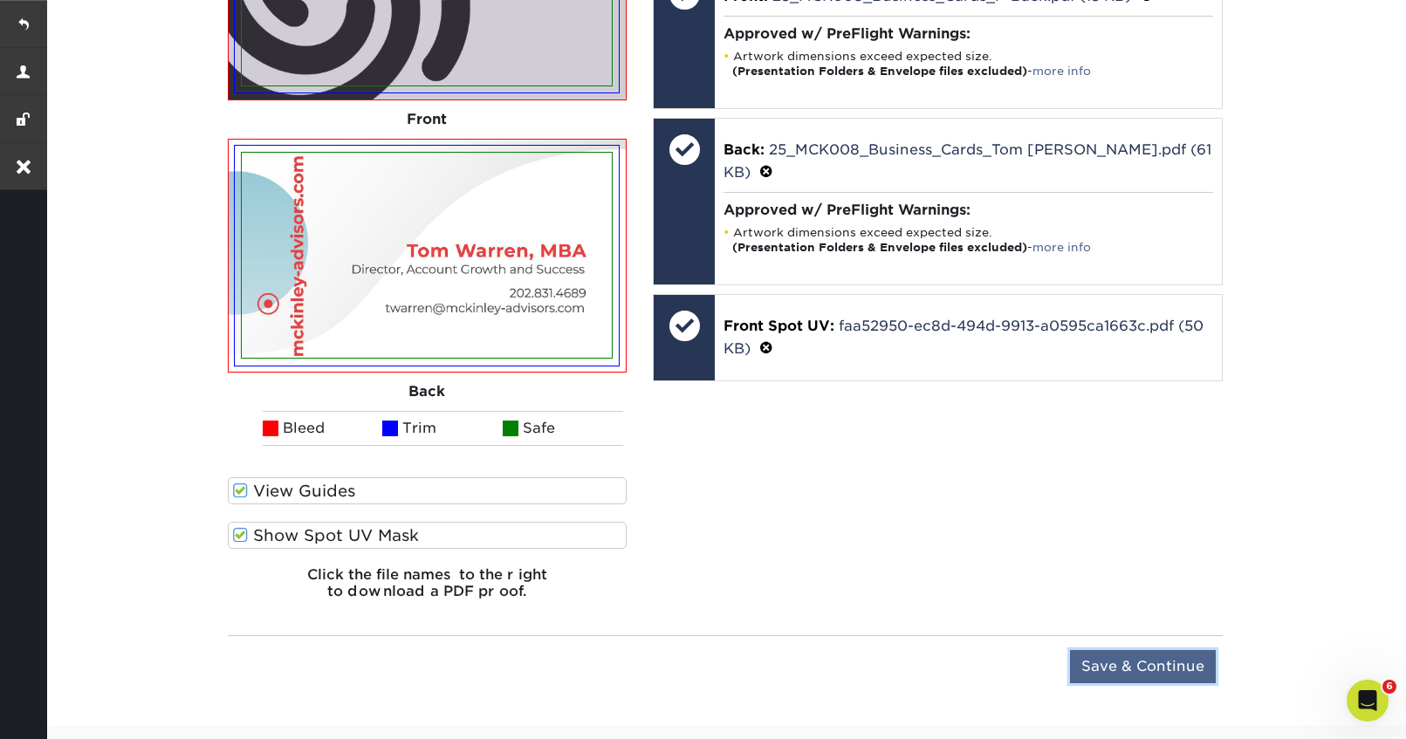
click at [1138, 666] on input "Save & Continue" at bounding box center [1143, 666] width 146 height 33
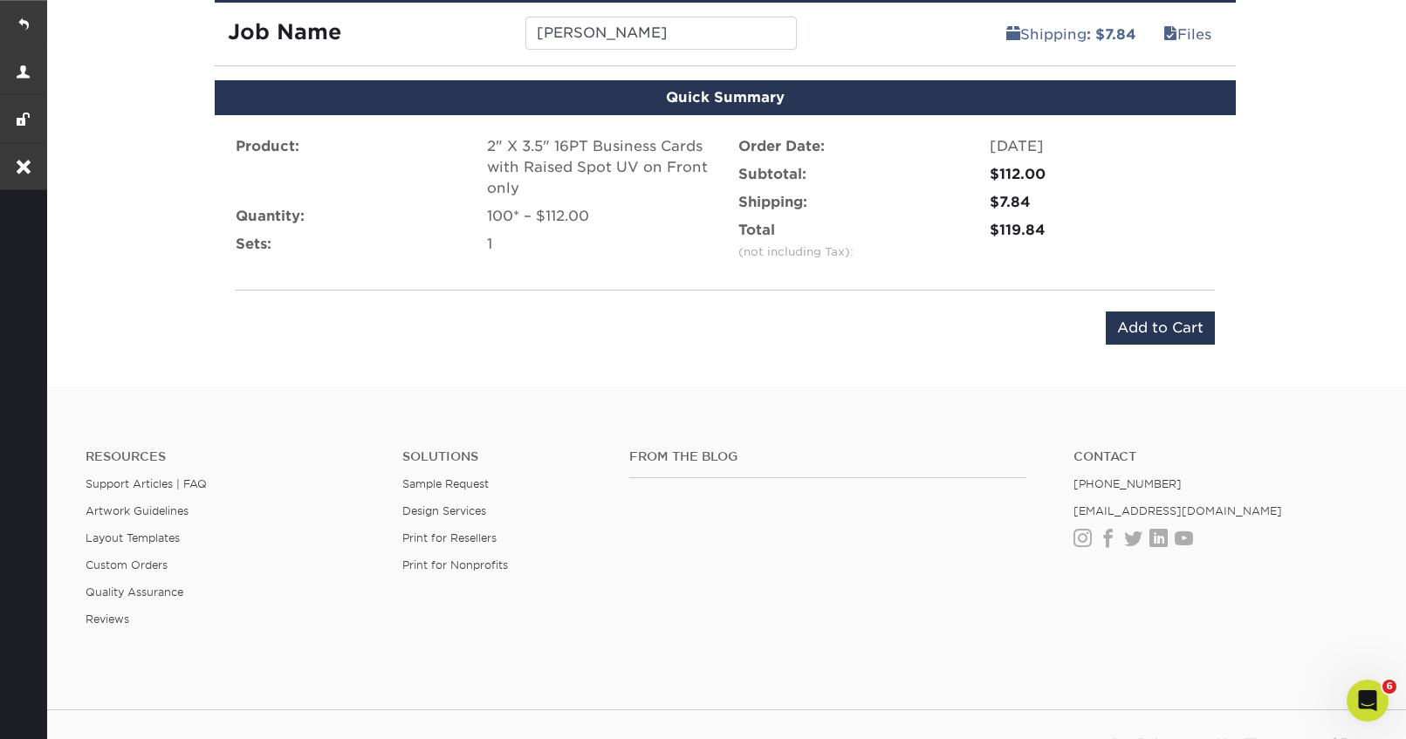
scroll to position [1188, 0]
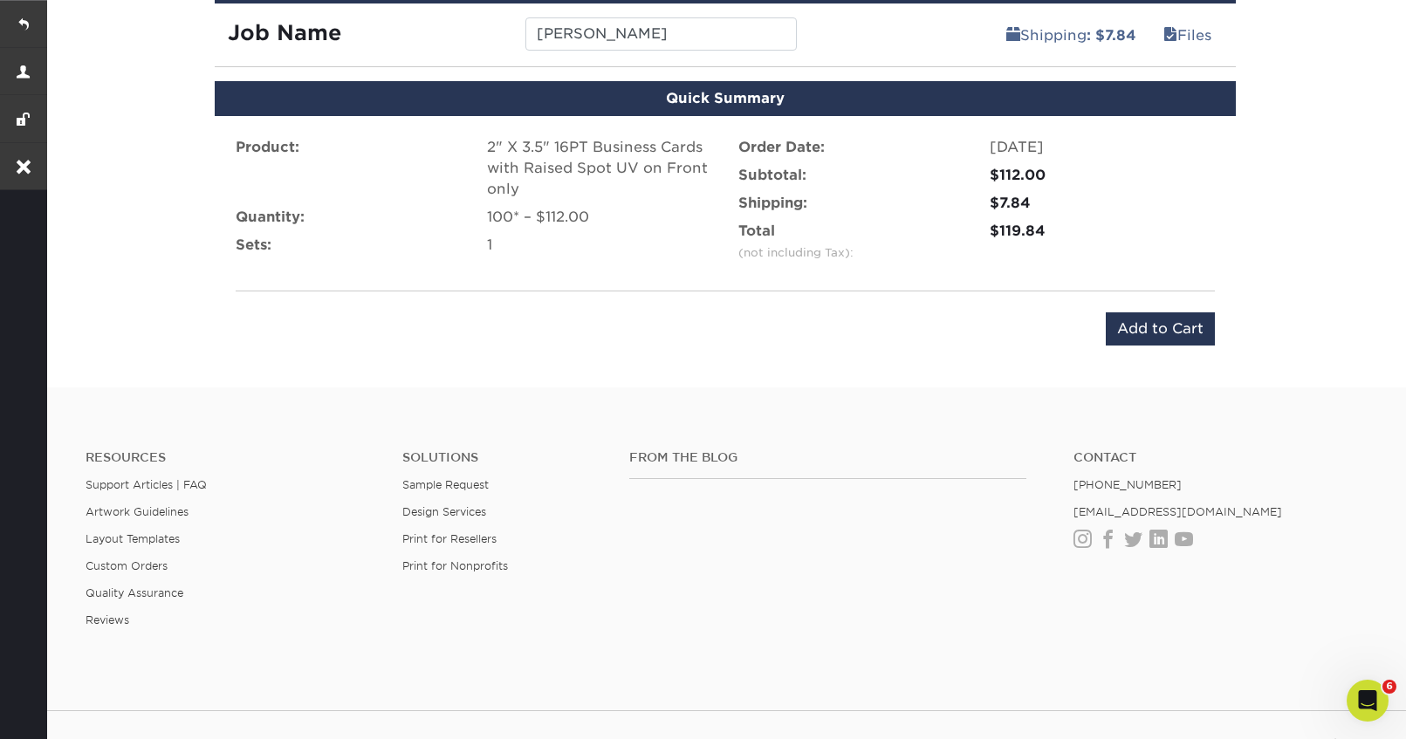
click at [239, 145] on label "Product:" at bounding box center [268, 147] width 64 height 21
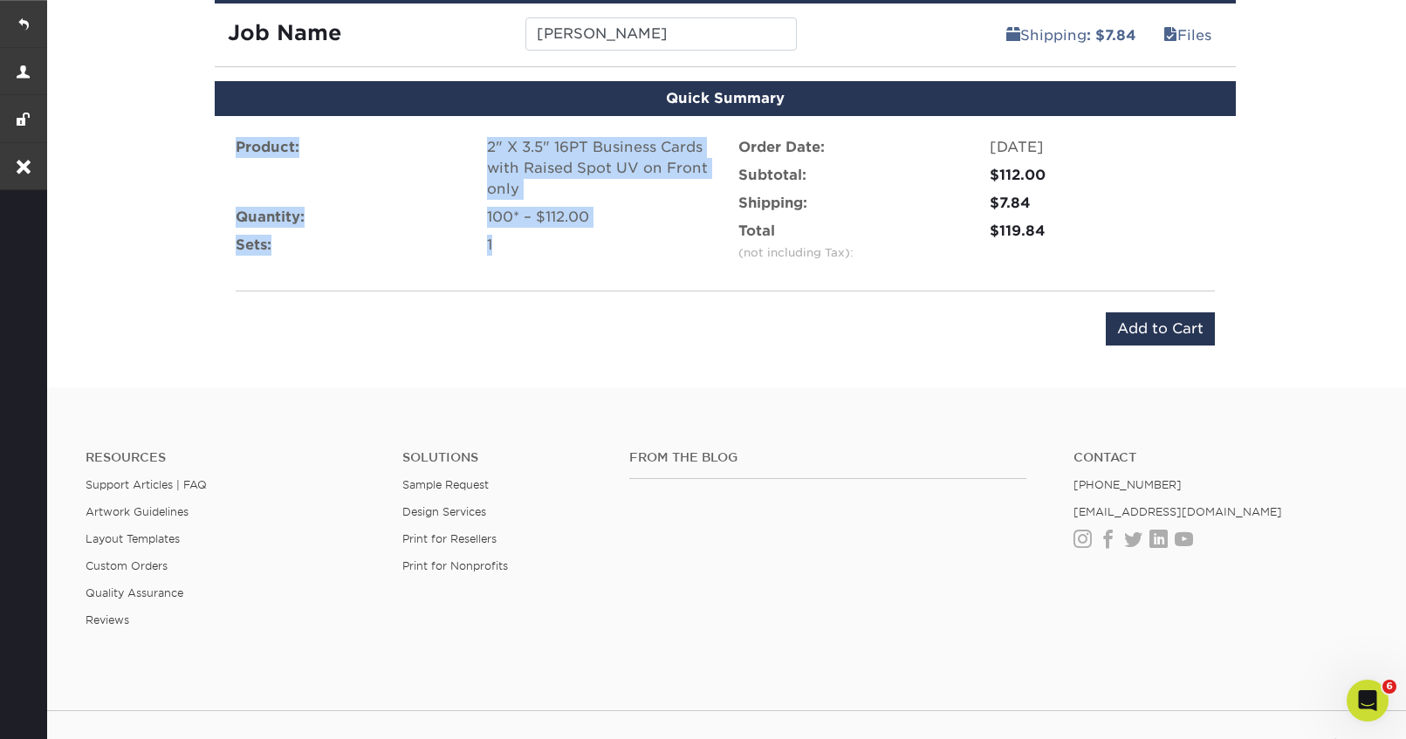
copy ul "Product: 2" X 3.5" 16PT Business Cards with Raised Spot UV on Front only Quanti…"
drag, startPoint x: 234, startPoint y: 144, endPoint x: 518, endPoint y: 253, distance: 304.6
click at [518, 253] on ul "Product: 2" X 3.5" 16PT Business Cards with Raised Spot UV on Front only Quanti…" at bounding box center [474, 200] width 476 height 126
click at [1168, 336] on input "Add to Cart" at bounding box center [1159, 328] width 109 height 33
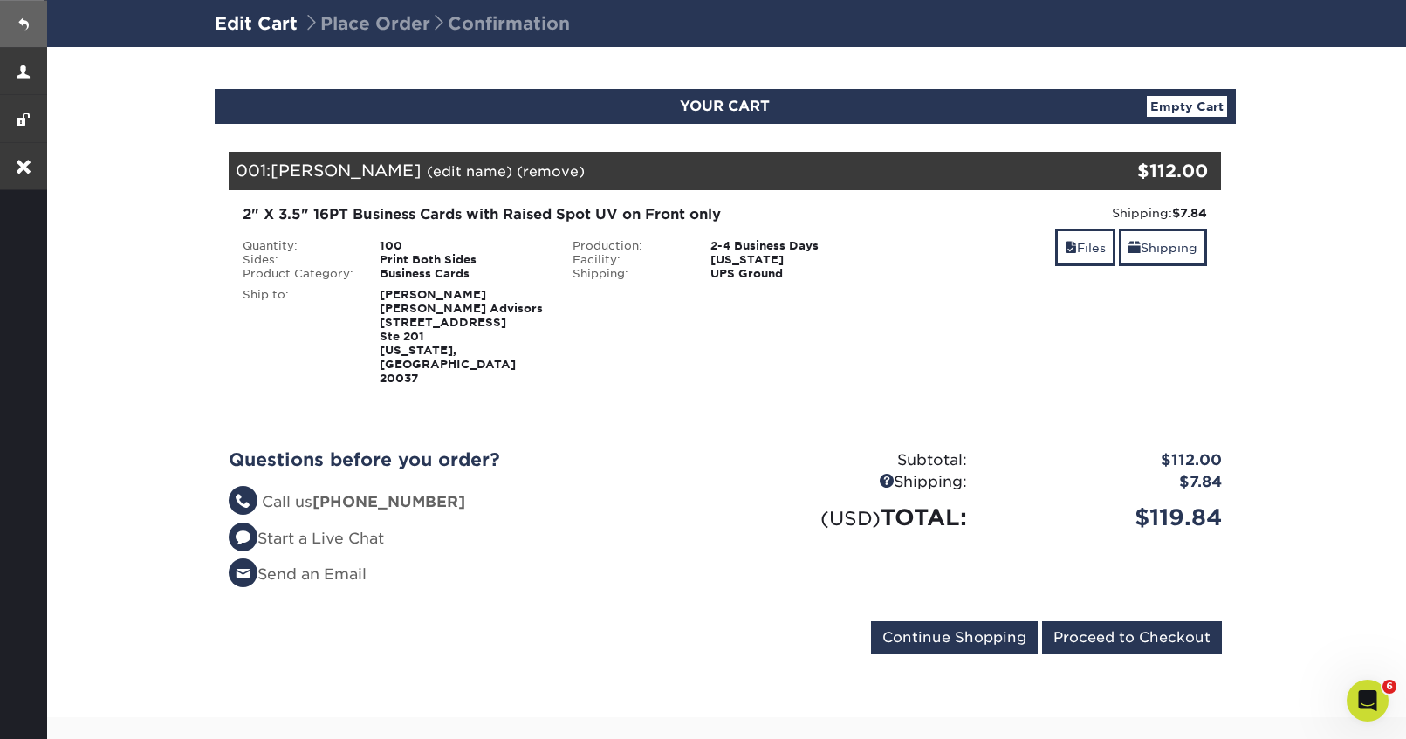
click at [28, 20] on link at bounding box center [23, 23] width 47 height 47
